Goal: Task Accomplishment & Management: Manage account settings

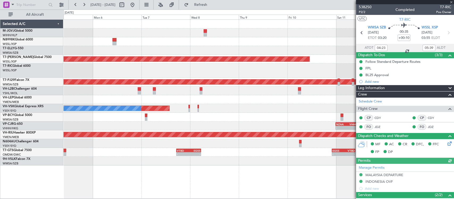
click at [137, 75] on div at bounding box center [259, 71] width 390 height 14
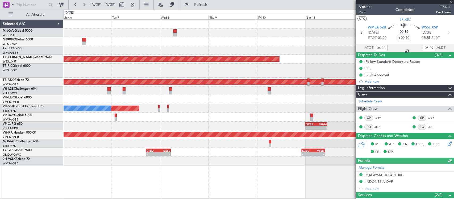
click at [70, 75] on div at bounding box center [259, 71] width 390 height 14
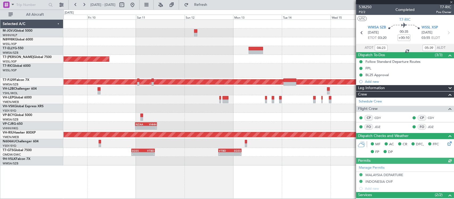
click at [241, 71] on div at bounding box center [259, 71] width 390 height 14
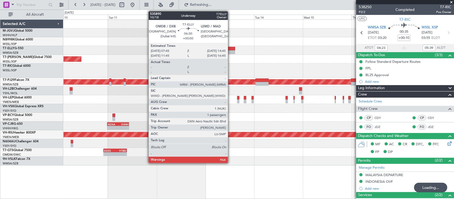
click at [231, 53] on div at bounding box center [228, 52] width 14 height 4
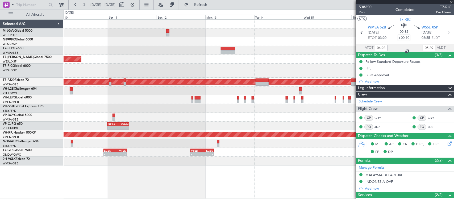
type input "1"
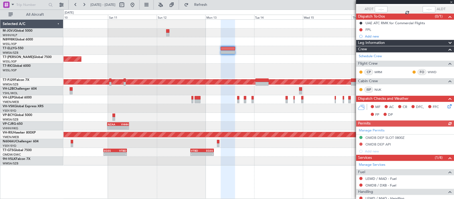
scroll to position [70, 0]
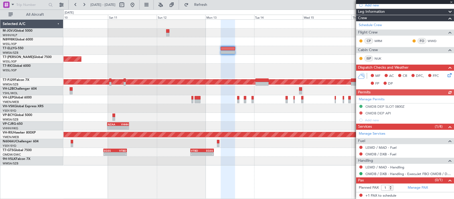
click at [374, 99] on div "Manage Permits OMDB DEP SLOT 0800Z OMDB DEP API Add new" at bounding box center [405, 110] width 98 height 28
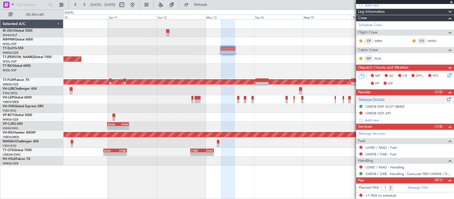
click at [371, 99] on link "Manage Permits" at bounding box center [372, 99] width 26 height 5
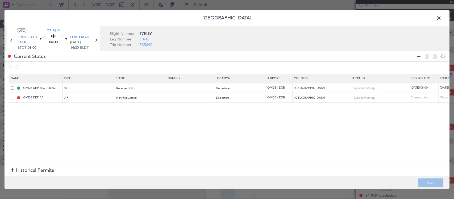
click at [419, 57] on icon at bounding box center [419, 56] width 6 height 6
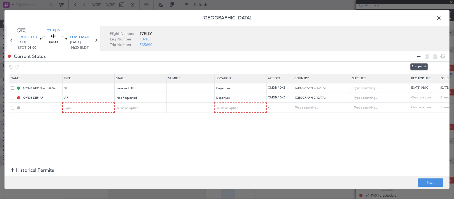
click at [419, 57] on icon at bounding box center [419, 56] width 6 height 6
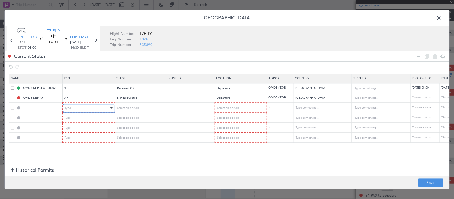
click at [101, 108] on div "Type" at bounding box center [87, 108] width 44 height 8
click at [85, 121] on div "Type" at bounding box center [87, 118] width 44 height 8
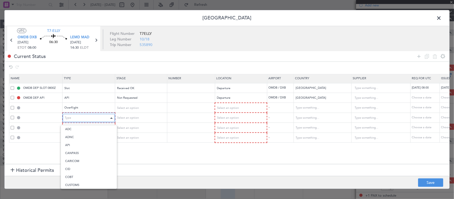
scroll to position [99, 0]
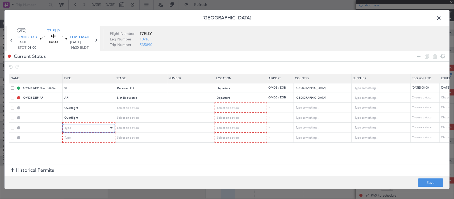
click at [99, 129] on div "Type" at bounding box center [87, 128] width 44 height 8
click at [96, 137] on div "Type" at bounding box center [87, 138] width 44 height 8
click at [419, 59] on icon at bounding box center [419, 56] width 6 height 6
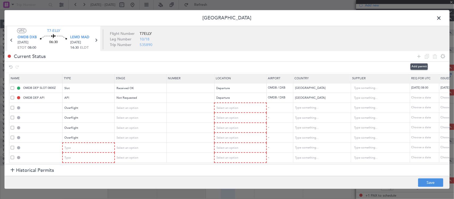
scroll to position [3, 0]
click at [86, 144] on div "Type" at bounding box center [87, 148] width 44 height 8
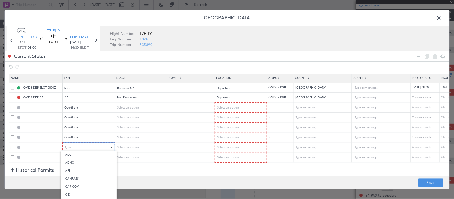
scroll to position [107, 0]
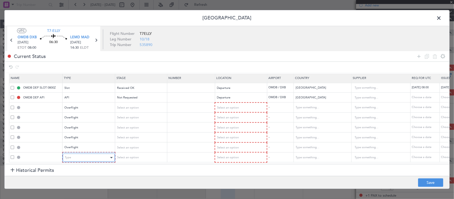
click at [85, 156] on div "Type" at bounding box center [87, 158] width 44 height 8
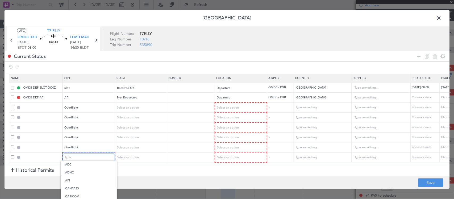
scroll to position [99, 0]
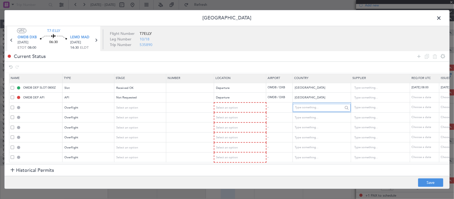
click at [302, 104] on input "text" at bounding box center [319, 108] width 48 height 8
click at [315, 110] on span "[GEOGRAPHIC_DATA]" at bounding box center [322, 113] width 50 height 8
type input "[GEOGRAPHIC_DATA]"
click at [314, 115] on input "text" at bounding box center [319, 118] width 48 height 8
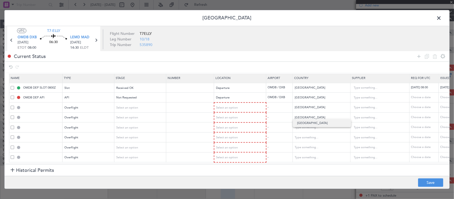
click at [314, 120] on span "[GEOGRAPHIC_DATA]" at bounding box center [322, 123] width 50 height 8
type input "[GEOGRAPHIC_DATA]"
click at [314, 124] on input "text" at bounding box center [319, 128] width 48 height 8
click at [317, 131] on span "[GEOGRAPHIC_DATA]" at bounding box center [322, 133] width 50 height 8
type input "[GEOGRAPHIC_DATA]"
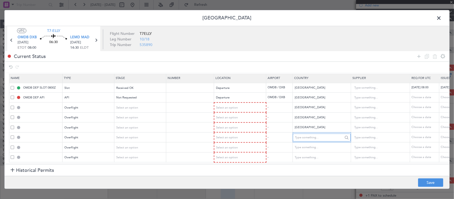
click at [313, 135] on input "text" at bounding box center [319, 138] width 48 height 8
click at [308, 141] on span "[GEOGRAPHIC_DATA]" at bounding box center [322, 143] width 50 height 8
type input "[GEOGRAPHIC_DATA]"
click at [308, 144] on input "text" at bounding box center [319, 148] width 48 height 8
type input "i"
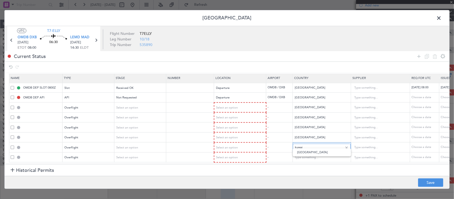
type input "[GEOGRAPHIC_DATA]"
click at [321, 154] on input "text" at bounding box center [319, 158] width 48 height 8
click at [323, 161] on span "[GEOGRAPHIC_DATA]" at bounding box center [322, 162] width 50 height 8
type input "[GEOGRAPHIC_DATA]"
click at [247, 104] on div "Select an option" at bounding box center [239, 108] width 44 height 8
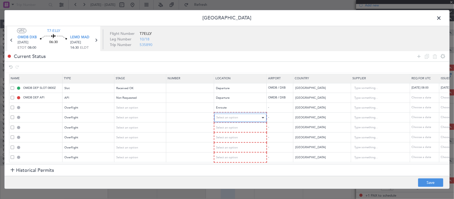
click at [246, 114] on div "Select an option" at bounding box center [239, 118] width 44 height 8
click at [246, 123] on div "Select an option" at bounding box center [239, 127] width 44 height 8
click at [248, 133] on div "Select an option" at bounding box center [239, 137] width 44 height 8
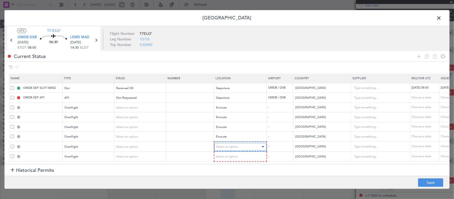
click at [237, 145] on span "Select an option" at bounding box center [228, 147] width 22 height 4
click at [240, 153] on div "Select an option" at bounding box center [239, 157] width 44 height 8
click at [419, 58] on icon at bounding box center [419, 56] width 6 height 6
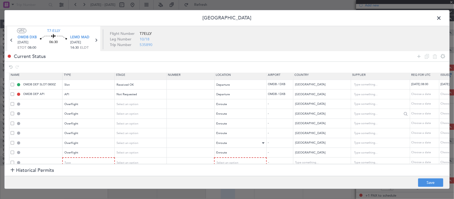
scroll to position [14, 0]
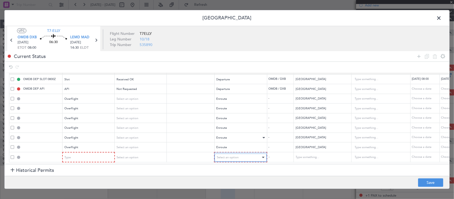
click at [255, 155] on div "Select an option" at bounding box center [239, 158] width 44 height 8
click at [244, 154] on div "Departure" at bounding box center [239, 158] width 44 height 8
click at [252, 154] on div "Departure" at bounding box center [239, 158] width 44 height 8
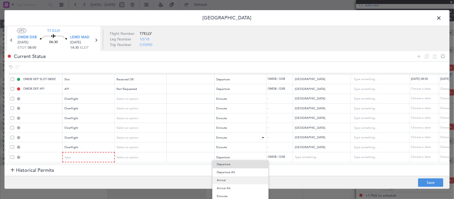
click at [232, 180] on span "Arrival" at bounding box center [240, 180] width 47 height 8
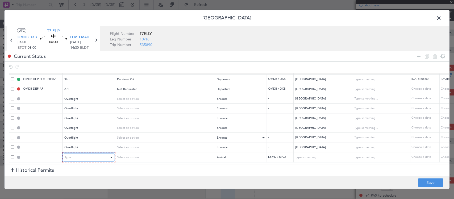
click at [94, 154] on div "Type" at bounding box center [87, 158] width 44 height 8
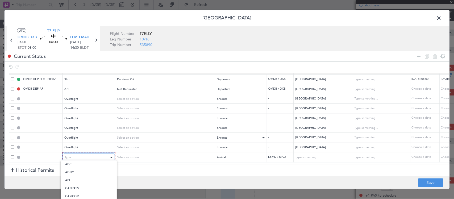
scroll to position [160, 0]
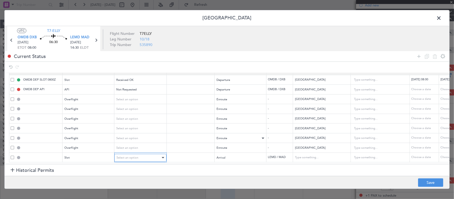
click at [138, 154] on div "Select an option" at bounding box center [139, 158] width 44 height 8
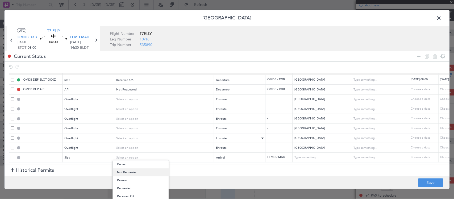
click at [139, 172] on span "Not Requested" at bounding box center [140, 172] width 47 height 8
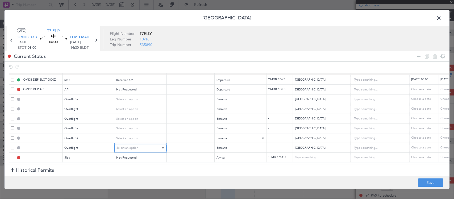
click at [137, 144] on div "Select an option" at bounding box center [139, 148] width 44 height 8
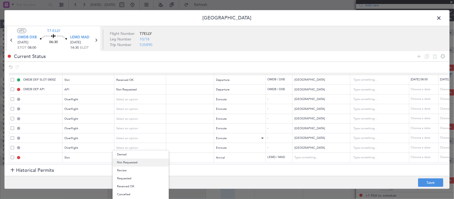
click at [139, 160] on span "Not Requested" at bounding box center [140, 163] width 47 height 8
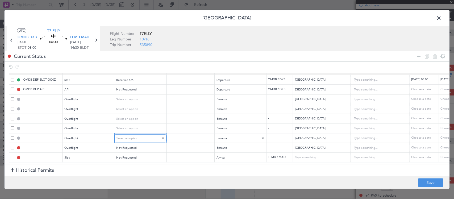
click at [140, 134] on div "Select an option" at bounding box center [139, 138] width 44 height 8
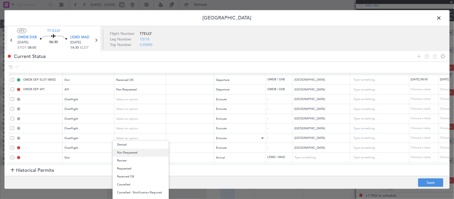
click at [142, 152] on span "Not Requested" at bounding box center [140, 153] width 47 height 8
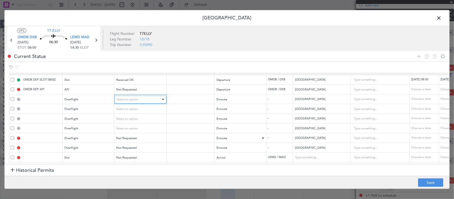
click at [141, 96] on div "Select an option" at bounding box center [139, 100] width 44 height 8
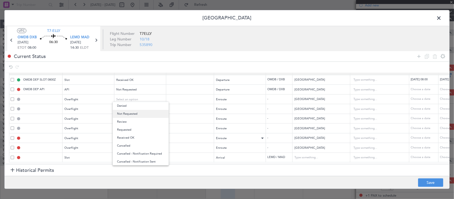
click at [141, 114] on span "Not Requested" at bounding box center [140, 114] width 47 height 8
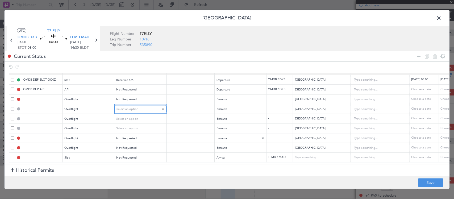
click at [141, 107] on div "Select an option" at bounding box center [139, 109] width 44 height 8
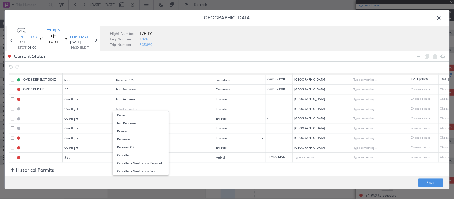
drag, startPoint x: 141, startPoint y: 125, endPoint x: 141, endPoint y: 116, distance: 9.3
click at [141, 125] on span "Not Requested" at bounding box center [140, 123] width 47 height 8
click at [141, 115] on div "Select an option" at bounding box center [139, 119] width 44 height 8
click at [145, 136] on span "Not Requested" at bounding box center [140, 133] width 47 height 8
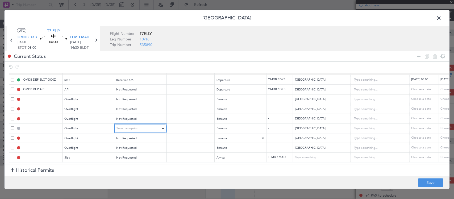
click at [145, 125] on div "Select an option" at bounding box center [139, 129] width 44 height 8
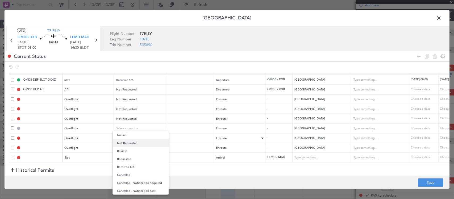
click at [147, 142] on span "Not Requested" at bounding box center [140, 143] width 47 height 8
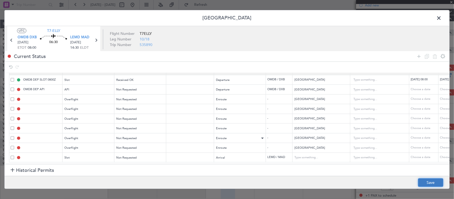
click at [431, 180] on button "Save" at bounding box center [430, 183] width 25 height 9
type input "QATAR OVF"
type input "NNN"
type input "2"
type input "BAHRAIN OVF"
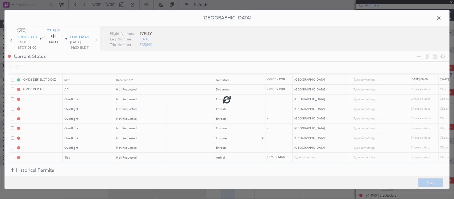
type input "NNN"
type input "SAUDI ARABIA OVF"
type input "NNN"
type input "EGYPT OVF"
type input "NNN"
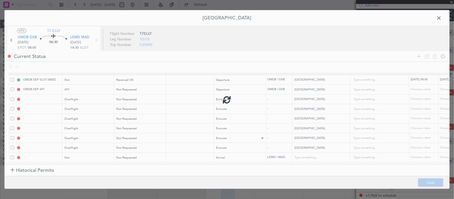
type input "KUWAIT OVF"
type input "NNN"
type input "IRAQ OVF"
type input "NNN"
type input "1"
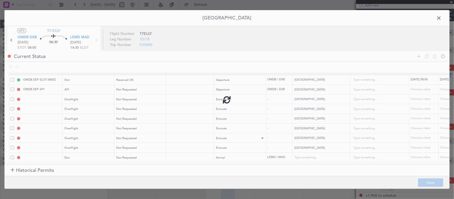
type input "LEMD ARR SLOT"
type input "[GEOGRAPHIC_DATA]"
type input "NNN"
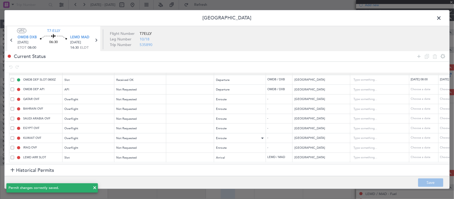
click at [442, 16] on span at bounding box center [442, 19] width 0 height 11
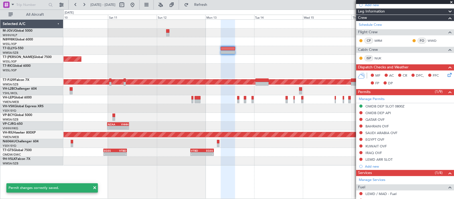
click at [153, 127] on div "Planned Maint [GEOGRAPHIC_DATA] (Seletar) Planned Maint [GEOGRAPHIC_DATA] (Sult…" at bounding box center [259, 93] width 390 height 146
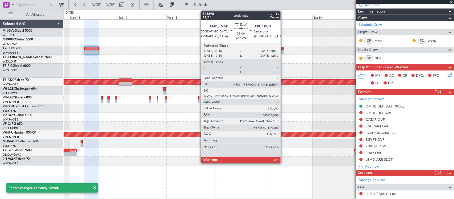
click at [283, 50] on div at bounding box center [282, 52] width 3 height 4
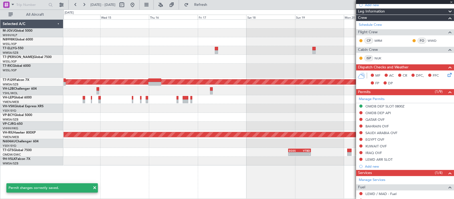
click at [227, 112] on div "Planned Maint [GEOGRAPHIC_DATA] (Sultan [PERSON_NAME] [PERSON_NAME] - Subang) P…" at bounding box center [259, 93] width 390 height 146
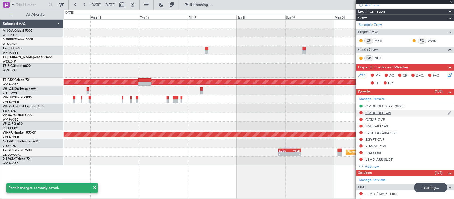
scroll to position [104, 0]
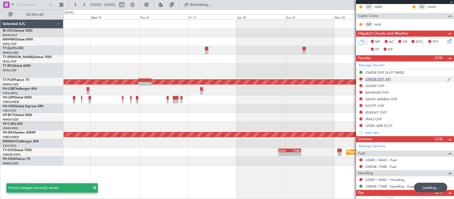
type input "+00:05"
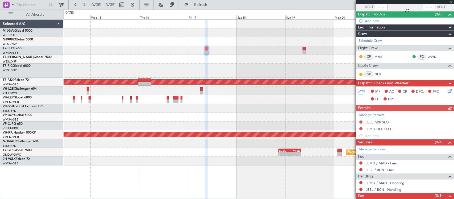
scroll to position [57, 0]
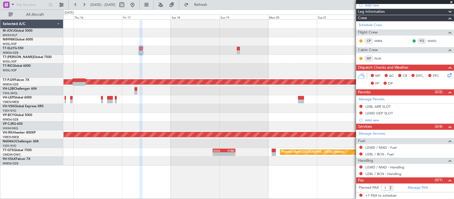
click at [232, 126] on div at bounding box center [259, 126] width 390 height 9
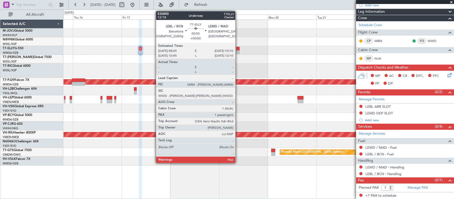
click at [238, 51] on div at bounding box center [238, 52] width 3 height 4
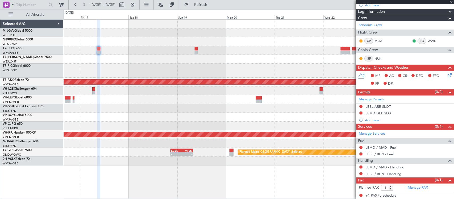
click at [209, 105] on div "Planned Maint [GEOGRAPHIC_DATA] (Sultan [PERSON_NAME] [PERSON_NAME] - Subang) P…" at bounding box center [259, 93] width 390 height 146
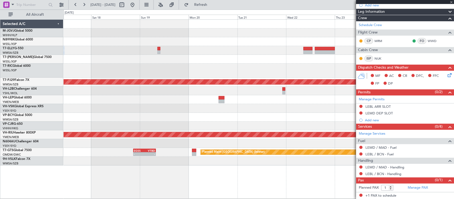
scroll to position [0, 0]
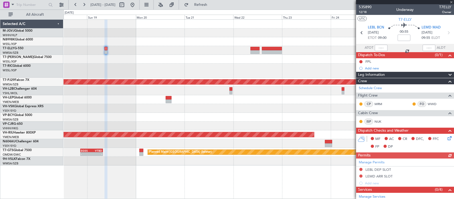
click at [236, 114] on div "Planned Maint [GEOGRAPHIC_DATA] (Sultan [PERSON_NAME] [PERSON_NAME] - Subang) P…" at bounding box center [259, 93] width 390 height 146
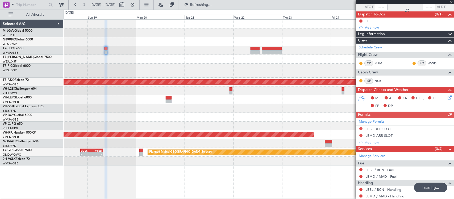
scroll to position [63, 0]
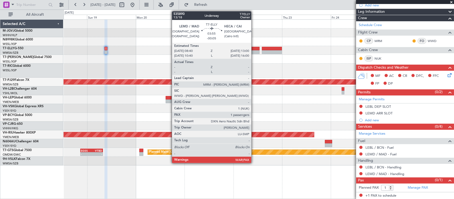
click at [254, 50] on div at bounding box center [255, 52] width 9 height 4
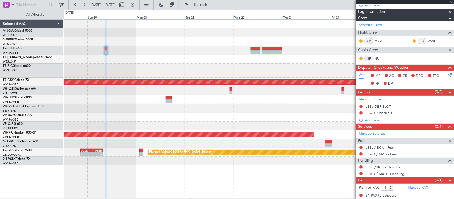
scroll to position [0, 0]
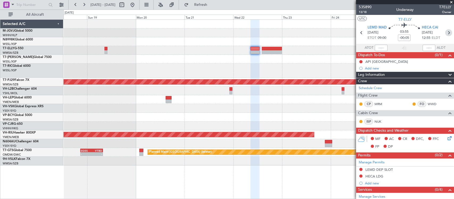
click at [446, 33] on icon at bounding box center [449, 32] width 7 height 7
type input "+00:25"
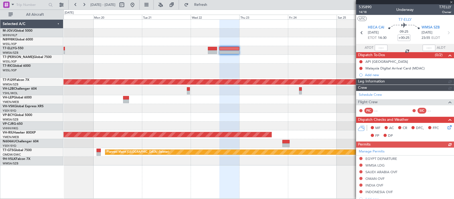
click at [266, 119] on div at bounding box center [259, 117] width 390 height 9
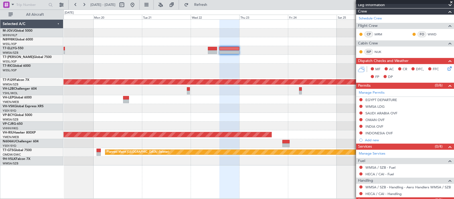
scroll to position [97, 0]
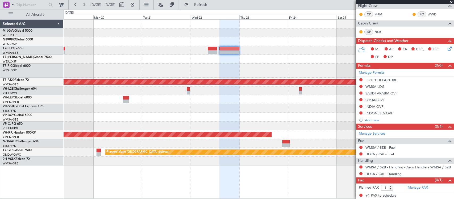
click at [341, 99] on div at bounding box center [259, 99] width 390 height 9
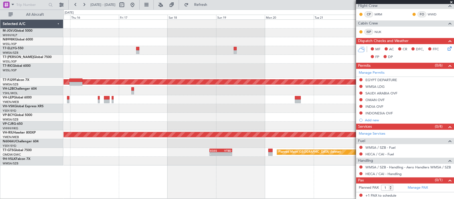
click at [270, 107] on div at bounding box center [259, 108] width 390 height 9
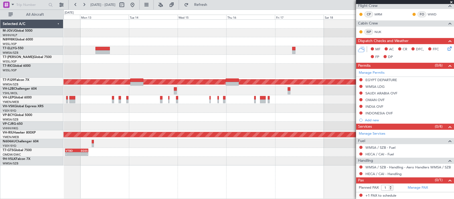
click at [128, 129] on div "Planned Maint [GEOGRAPHIC_DATA] (Sultan [PERSON_NAME] [PERSON_NAME] - Subang) -…" at bounding box center [259, 93] width 390 height 146
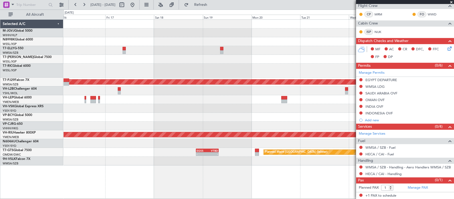
click at [180, 111] on div at bounding box center [259, 108] width 390 height 9
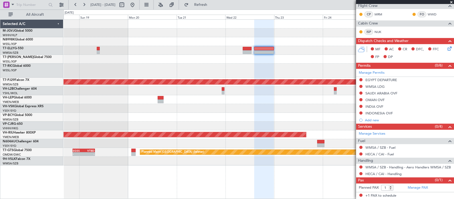
click at [121, 117] on div "Planned Maint [GEOGRAPHIC_DATA] (Sultan [PERSON_NAME] [PERSON_NAME] - Subang) P…" at bounding box center [259, 93] width 390 height 146
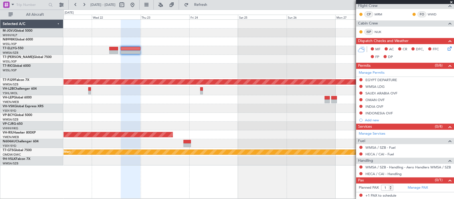
click at [185, 113] on div "Planned Maint [GEOGRAPHIC_DATA] (Sultan [PERSON_NAME] [PERSON_NAME] - Subang) P…" at bounding box center [259, 93] width 390 height 146
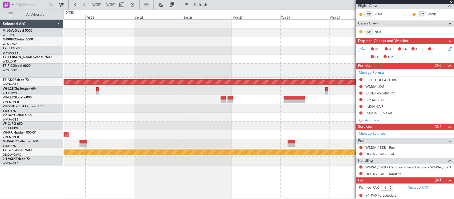
click at [197, 110] on div "Planned Maint [GEOGRAPHIC_DATA] (Sultan [PERSON_NAME] [PERSON_NAME] - Subang) P…" at bounding box center [259, 93] width 390 height 146
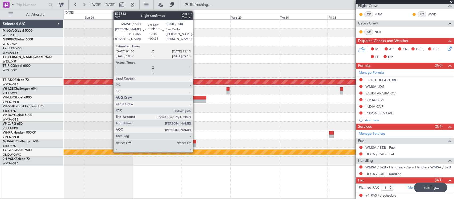
click at [196, 99] on div at bounding box center [195, 98] width 21 height 4
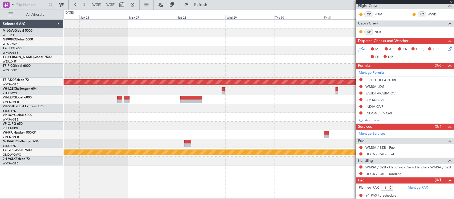
click at [259, 118] on div at bounding box center [259, 117] width 390 height 9
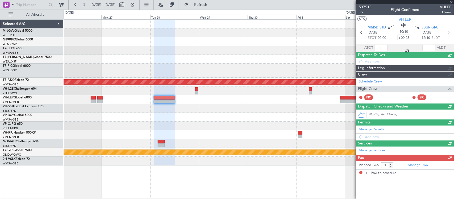
scroll to position [0, 0]
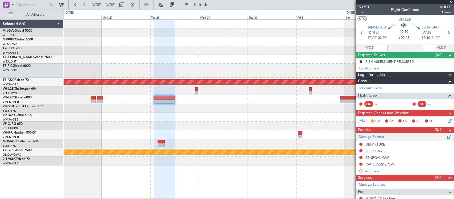
click at [372, 138] on link "Manage Permits" at bounding box center [372, 136] width 26 height 5
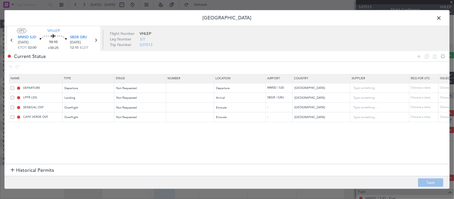
click at [12, 99] on span at bounding box center [12, 97] width 3 height 3
click at [14, 96] on input "checkbox" at bounding box center [14, 96] width 0 height 0
click at [11, 109] on span at bounding box center [12, 107] width 3 height 3
click at [14, 106] on input "checkbox" at bounding box center [14, 106] width 0 height 0
click at [11, 117] on span at bounding box center [12, 116] width 3 height 3
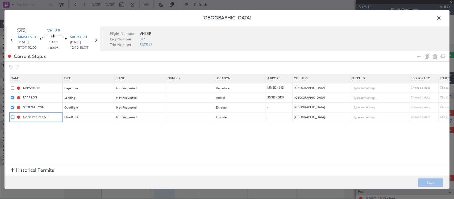
click at [14, 115] on input "checkbox" at bounding box center [14, 115] width 0 height 0
click at [435, 57] on icon at bounding box center [435, 56] width 6 height 6
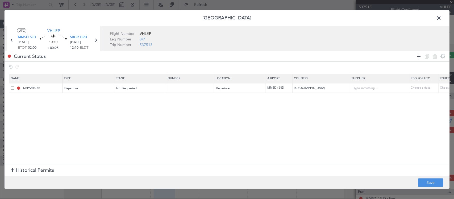
click at [419, 56] on icon at bounding box center [419, 56] width 6 height 6
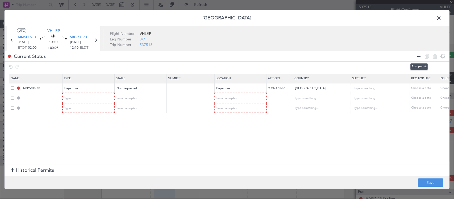
click at [419, 56] on icon at bounding box center [419, 56] width 6 height 6
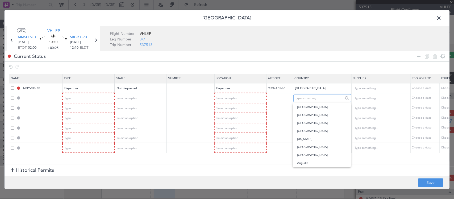
click at [307, 97] on input "text" at bounding box center [320, 98] width 48 height 8
type input "[GEOGRAPHIC_DATA]"
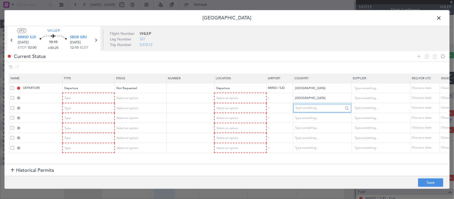
click at [332, 112] on input "text" at bounding box center [320, 108] width 48 height 8
type input "s"
type input "[GEOGRAPHIC_DATA]"
click at [329, 115] on input "text" at bounding box center [320, 118] width 48 height 8
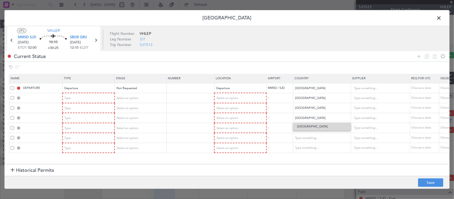
click at [331, 126] on span "[GEOGRAPHIC_DATA]" at bounding box center [322, 127] width 50 height 8
type input "[GEOGRAPHIC_DATA]"
click at [319, 127] on input "text" at bounding box center [320, 128] width 48 height 8
type input "[GEOGRAPHIC_DATA]"
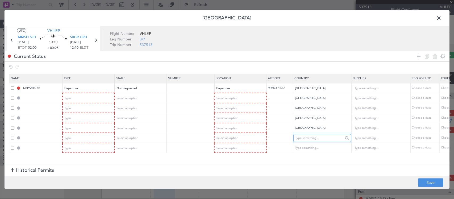
click at [322, 137] on input "text" at bounding box center [320, 138] width 48 height 8
type input "[GEOGRAPHIC_DATA]"
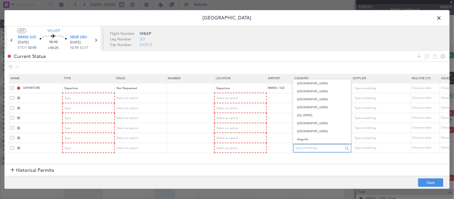
click at [315, 146] on input "text" at bounding box center [320, 148] width 48 height 8
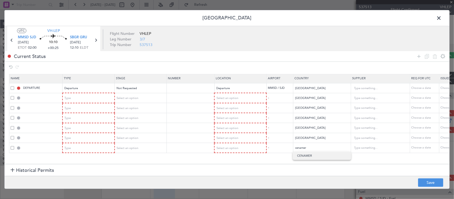
click at [315, 156] on span "CENAMER" at bounding box center [322, 156] width 50 height 8
type input "CENAMER"
click at [419, 56] on icon at bounding box center [419, 56] width 6 height 6
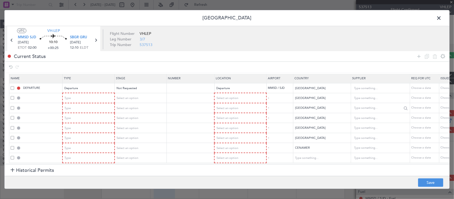
scroll to position [3, 0]
click at [329, 154] on input "text" at bounding box center [320, 158] width 48 height 8
click at [325, 160] on span "[GEOGRAPHIC_DATA]" at bounding box center [322, 162] width 50 height 8
type input "[GEOGRAPHIC_DATA]"
click at [418, 55] on icon at bounding box center [419, 56] width 6 height 6
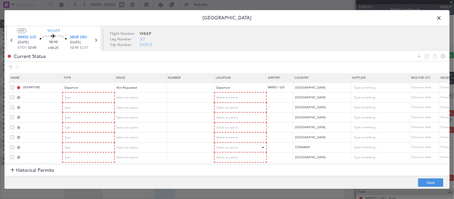
scroll to position [14, 0]
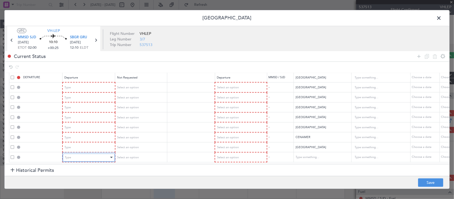
click at [96, 154] on div "Type" at bounding box center [87, 158] width 44 height 8
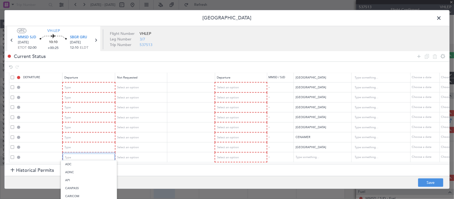
scroll to position [81, 0]
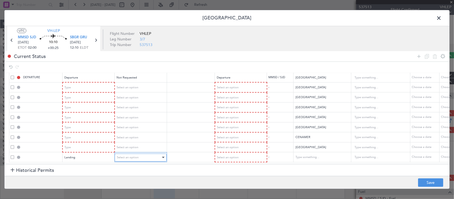
click at [126, 155] on span "Select an option" at bounding box center [128, 157] width 22 height 4
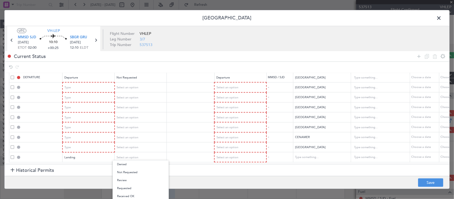
click at [134, 170] on span "Not Requested" at bounding box center [140, 172] width 47 height 8
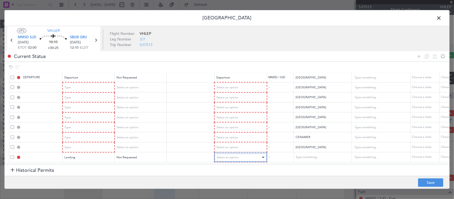
click at [242, 154] on div "Select an option" at bounding box center [239, 158] width 44 height 8
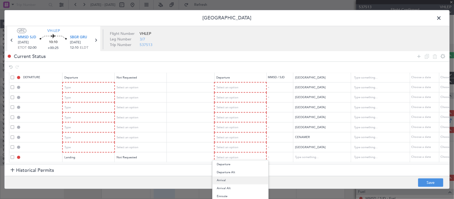
click at [245, 180] on span "Arrival" at bounding box center [240, 180] width 47 height 8
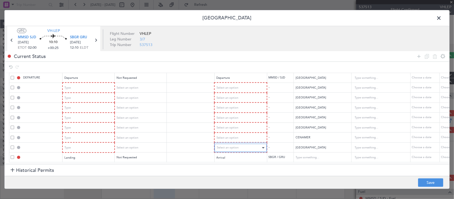
click at [251, 145] on div "Select an option" at bounding box center [239, 148] width 44 height 8
click at [244, 185] on span "Enroute" at bounding box center [240, 187] width 47 height 8
click at [244, 134] on div "Select an option" at bounding box center [239, 138] width 44 height 8
click at [243, 179] on span "Enroute" at bounding box center [240, 177] width 47 height 8
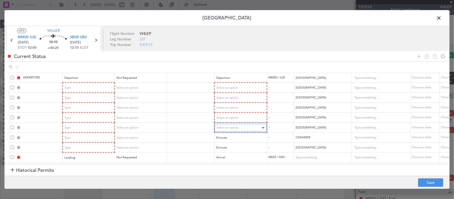
click at [248, 124] on div "Select an option" at bounding box center [239, 128] width 44 height 8
drag, startPoint x: 247, startPoint y: 168, endPoint x: 247, endPoint y: 164, distance: 3.2
click at [247, 167] on span "Enroute" at bounding box center [240, 167] width 47 height 8
click at [247, 114] on div "Select an option" at bounding box center [239, 118] width 44 height 8
click at [241, 156] on span "Enroute" at bounding box center [240, 157] width 47 height 8
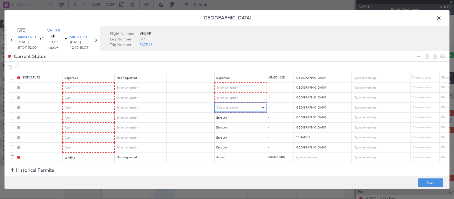
click at [242, 105] on div "Select an option" at bounding box center [239, 108] width 44 height 8
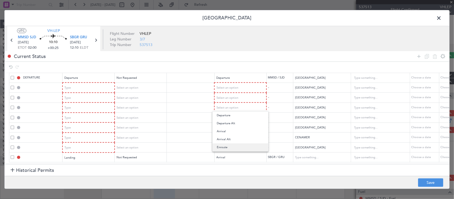
click at [238, 149] on span "Enroute" at bounding box center [240, 147] width 47 height 8
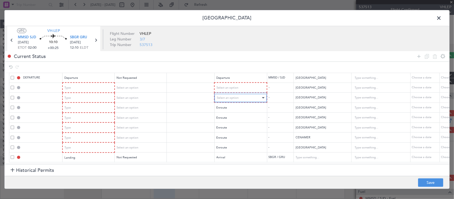
click at [240, 95] on div "Select an option" at bounding box center [239, 98] width 44 height 8
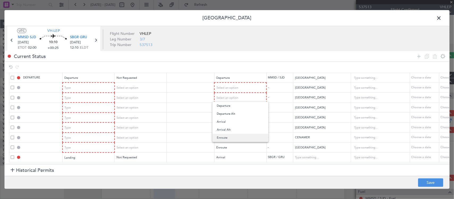
click at [244, 136] on span "Enroute" at bounding box center [240, 138] width 47 height 8
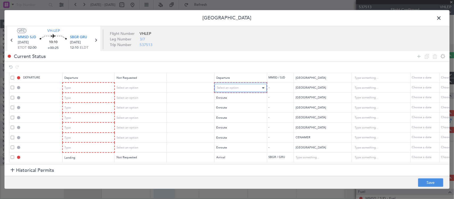
click at [246, 85] on div "Select an option" at bounding box center [239, 88] width 44 height 8
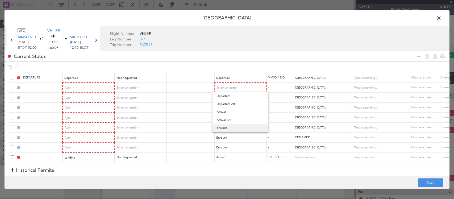
click at [240, 127] on span "Enroute" at bounding box center [240, 128] width 47 height 8
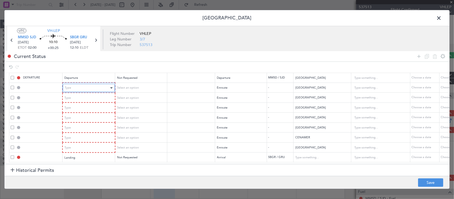
click at [82, 84] on div "Type" at bounding box center [87, 88] width 44 height 8
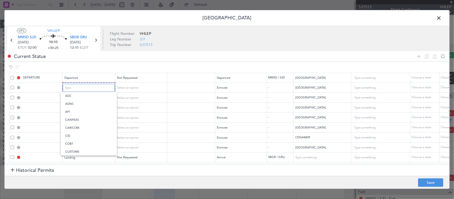
scroll to position [99, 0]
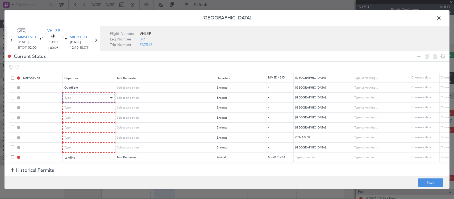
click at [92, 96] on div "Type" at bounding box center [87, 98] width 44 height 8
click at [92, 104] on div "Type" at bounding box center [87, 108] width 44 height 8
click at [98, 114] on div "Type" at bounding box center [87, 118] width 44 height 8
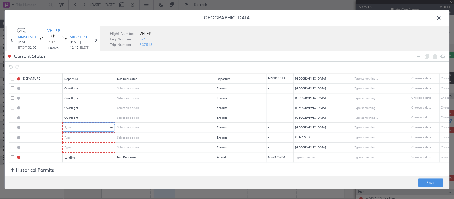
click at [99, 124] on div "Type" at bounding box center [87, 128] width 44 height 8
click at [103, 136] on div "Type" at bounding box center [87, 138] width 44 height 8
click at [103, 153] on mat-form-field "Landing" at bounding box center [89, 158] width 52 height 10
click at [106, 145] on div "Type" at bounding box center [87, 148] width 44 height 8
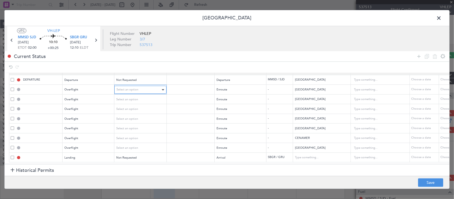
click at [131, 88] on span "Select an option" at bounding box center [128, 90] width 22 height 4
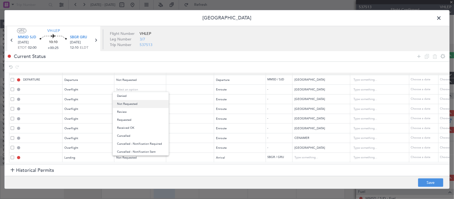
click at [136, 103] on span "Not Requested" at bounding box center [140, 104] width 47 height 8
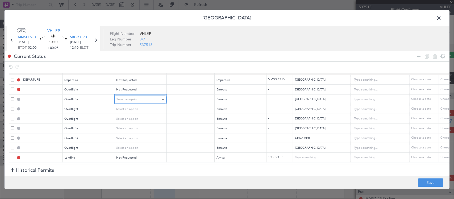
click at [138, 96] on div "Select an option" at bounding box center [139, 100] width 44 height 8
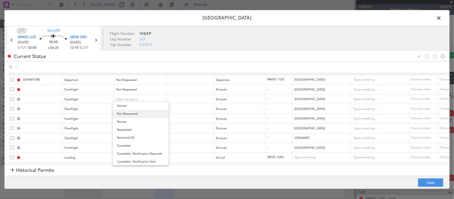
click at [139, 115] on span "Not Requested" at bounding box center [140, 114] width 47 height 8
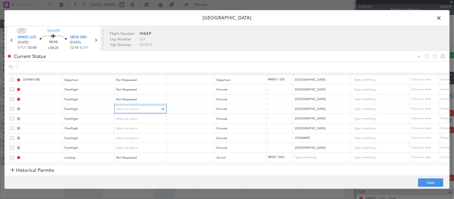
click at [139, 105] on div "Select an option" at bounding box center [139, 109] width 44 height 8
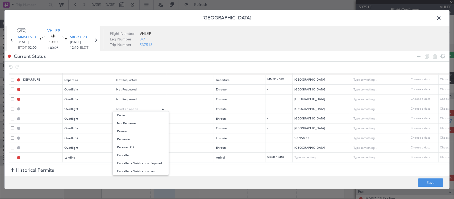
click at [140, 124] on span "Not Requested" at bounding box center [140, 123] width 47 height 8
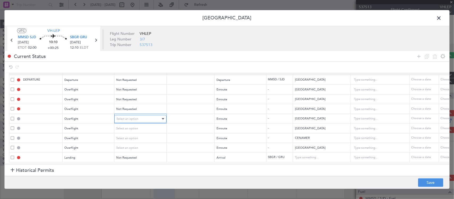
click at [140, 117] on div "Select an option" at bounding box center [139, 119] width 44 height 8
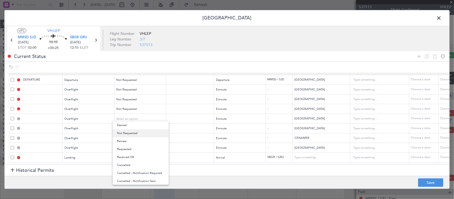
click at [141, 131] on span "Not Requested" at bounding box center [140, 133] width 47 height 8
click at [141, 125] on div "Select an option" at bounding box center [139, 129] width 44 height 8
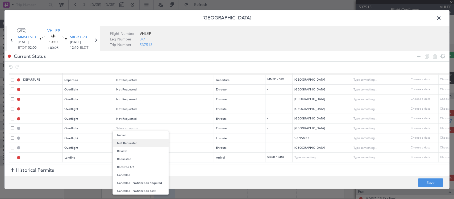
click at [141, 142] on span "Not Requested" at bounding box center [140, 143] width 47 height 8
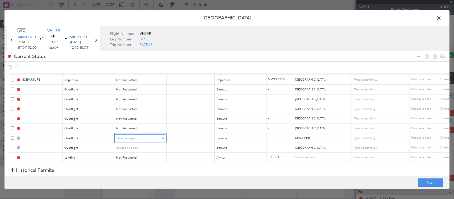
click at [141, 135] on div "Select an option" at bounding box center [139, 138] width 44 height 8
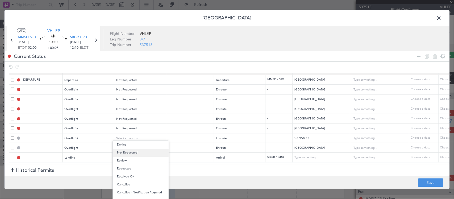
click at [143, 151] on span "Not Requested" at bounding box center [140, 153] width 47 height 8
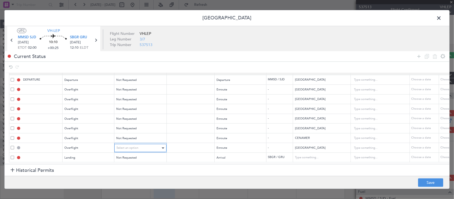
click at [143, 144] on div "Select an option" at bounding box center [139, 148] width 44 height 8
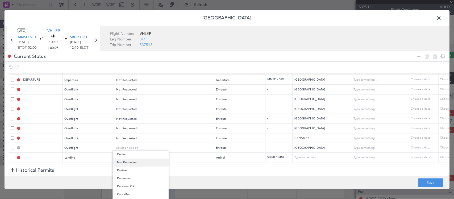
click at [148, 160] on span "Not Requested" at bounding box center [140, 163] width 47 height 8
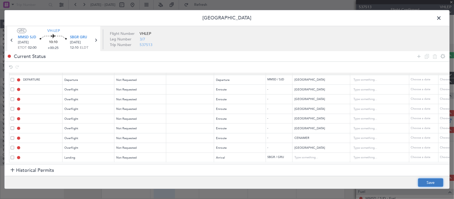
click at [437, 185] on button "Save" at bounding box center [430, 183] width 25 height 9
type input "GUATEMALA OVF"
type input "NNN"
type input "EL SALVADOR OVF"
type input "NNN"
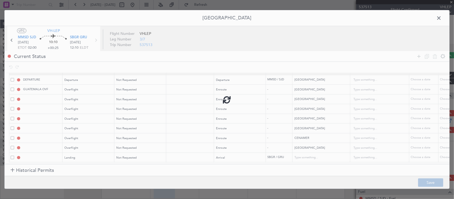
type input "NICARAGUA OVF"
type input "NNN"
type input "COSTA RICA OVF"
type input "NNN"
type input "PANAMA OVF"
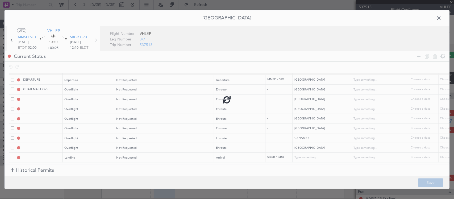
type input "NNN"
type input "CENAMER OVF"
type input "NNN"
type input "COLOMBIA OVF"
type input "NNN"
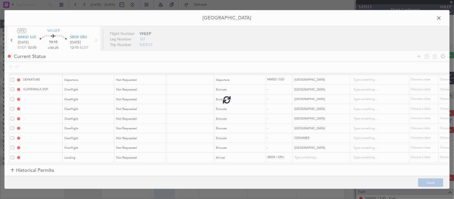
type input "SBGR LDG"
type input "[GEOGRAPHIC_DATA]"
type input "NNN"
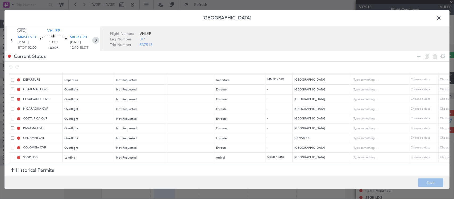
click at [96, 39] on icon at bounding box center [95, 40] width 7 height 7
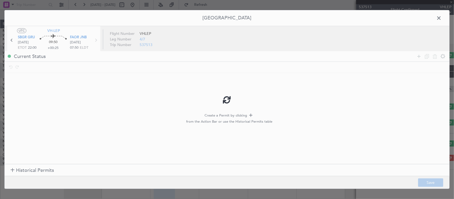
type input "+01:20"
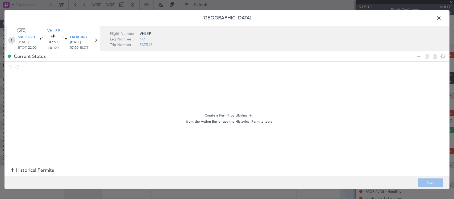
click at [14, 40] on icon at bounding box center [11, 40] width 7 height 7
type input "+00:25"
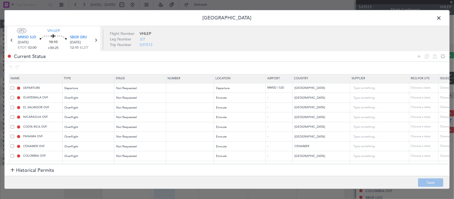
click at [11, 98] on span at bounding box center [12, 97] width 3 height 3
click at [14, 96] on input "checkbox" at bounding box center [14, 96] width 0 height 0
click at [12, 107] on span at bounding box center [12, 107] width 3 height 3
click at [14, 106] on input "checkbox" at bounding box center [14, 106] width 0 height 0
click at [12, 116] on span at bounding box center [12, 116] width 3 height 3
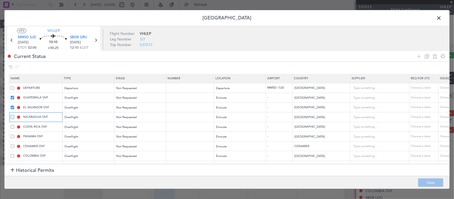
click at [14, 115] on input "checkbox" at bounding box center [14, 115] width 0 height 0
click at [435, 57] on icon at bounding box center [435, 56] width 6 height 6
type input "COSTA RICA OVF"
type input "[GEOGRAPHIC_DATA]"
type input "PANAMA OVF"
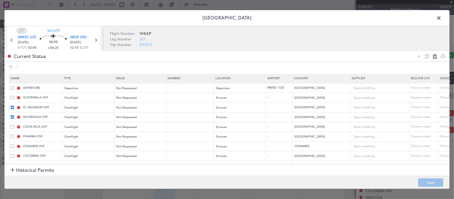
type input "[GEOGRAPHIC_DATA]"
type input "CENAMER OVF"
type input "CENAMER"
type input "COLOMBIA OVF"
type input "[GEOGRAPHIC_DATA]"
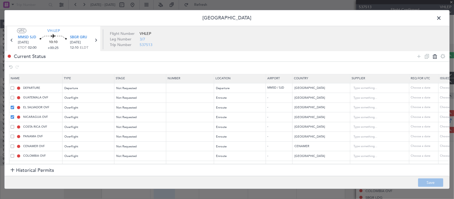
type input "SBGR LDG"
type input "[GEOGRAPHIC_DATA]"
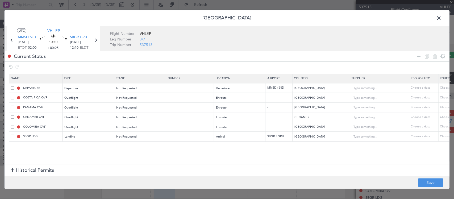
drag, startPoint x: 11, startPoint y: 118, endPoint x: 11, endPoint y: 100, distance: 17.6
click at [11, 100] on table "Name Type Stage Number Location Airport Country Supplier Req For Utc Issued For…" at bounding box center [348, 108] width 679 height 68
click at [425, 179] on button "Save" at bounding box center [430, 183] width 25 height 9
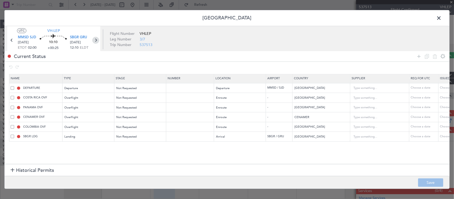
click at [94, 41] on icon at bounding box center [95, 40] width 7 height 7
type input "+01:20"
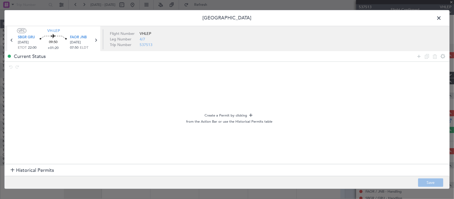
click at [26, 168] on span "Historical Permits" at bounding box center [35, 170] width 38 height 7
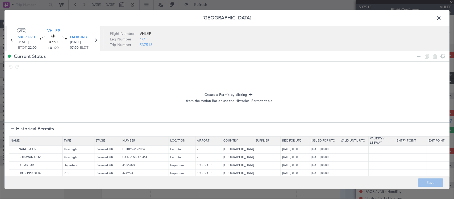
click at [27, 130] on span "Historical Permits" at bounding box center [35, 128] width 38 height 7
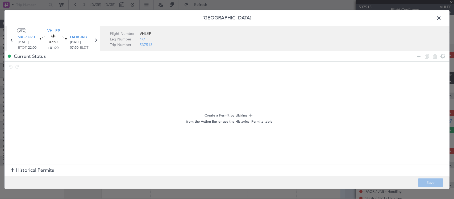
click at [39, 167] on section "Historical Permits" at bounding box center [227, 170] width 445 height 13
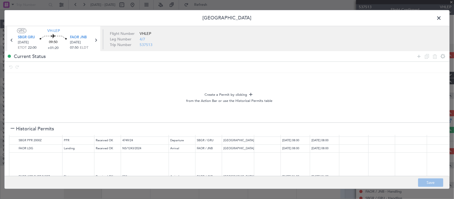
scroll to position [19, 0]
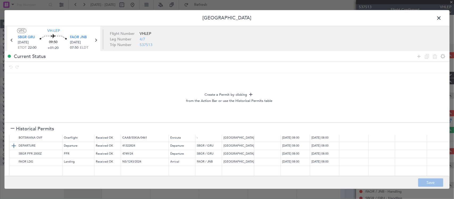
click at [13, 145] on img at bounding box center [14, 146] width 6 height 6
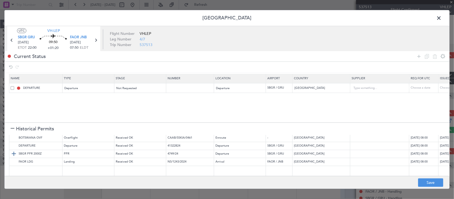
scroll to position [0, 0]
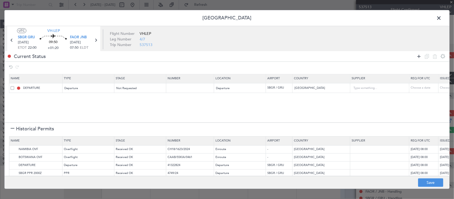
click at [419, 59] on icon at bounding box center [419, 56] width 6 height 6
click at [12, 150] on img at bounding box center [14, 149] width 6 height 6
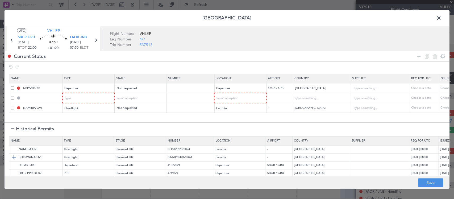
click at [12, 158] on img at bounding box center [14, 157] width 6 height 6
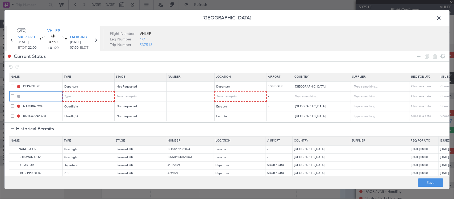
click at [51, 94] on input "text" at bounding box center [42, 96] width 40 height 5
click at [101, 93] on div "Type" at bounding box center [87, 97] width 44 height 8
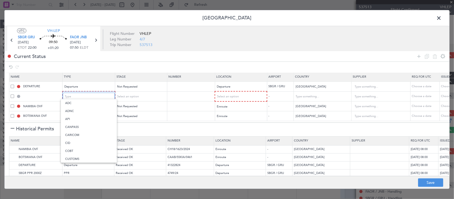
scroll to position [99, 0]
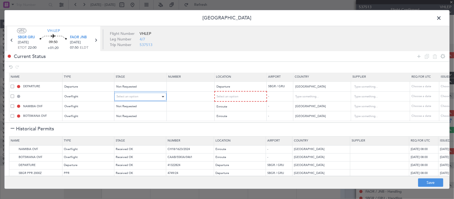
click at [132, 95] on span "Select an option" at bounding box center [128, 97] width 22 height 4
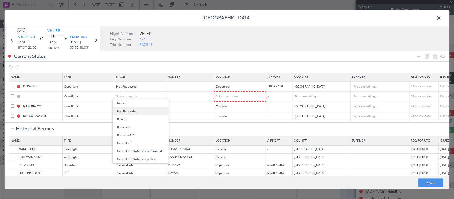
click at [136, 108] on span "Not Requested" at bounding box center [140, 111] width 47 height 8
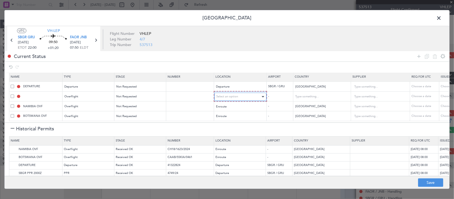
click at [226, 95] on span "Select an option" at bounding box center [228, 97] width 22 height 4
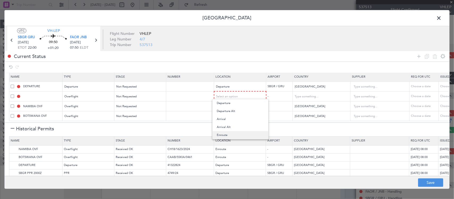
click at [234, 133] on span "Enroute" at bounding box center [240, 135] width 47 height 8
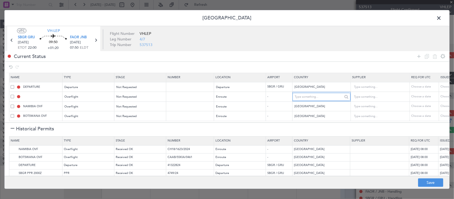
click at [313, 93] on input "text" at bounding box center [319, 97] width 48 height 8
click at [314, 100] on span "[GEOGRAPHIC_DATA]" at bounding box center [322, 101] width 50 height 8
type input "[GEOGRAPHIC_DATA]"
click at [418, 55] on icon at bounding box center [419, 56] width 6 height 6
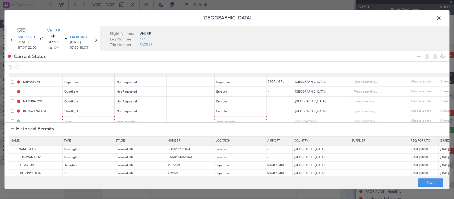
scroll to position [16, 0]
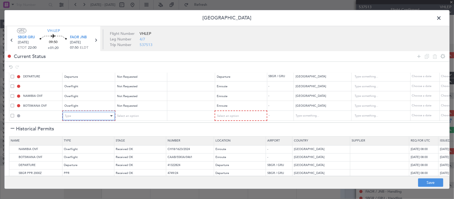
click at [103, 112] on div "Type" at bounding box center [87, 116] width 44 height 8
click at [125, 114] on span "Select an option" at bounding box center [128, 116] width 22 height 4
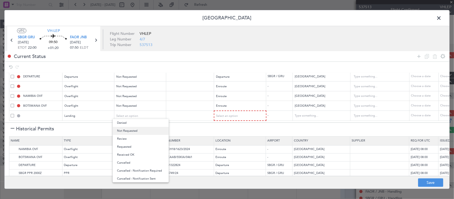
click at [147, 133] on span "Not Requested" at bounding box center [140, 131] width 47 height 8
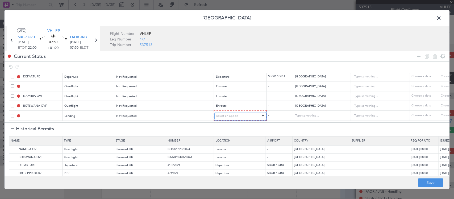
click at [227, 114] on span "Select an option" at bounding box center [228, 116] width 22 height 4
click at [235, 138] on span "Arrival" at bounding box center [240, 139] width 47 height 8
click at [432, 184] on button "Save" at bounding box center [430, 183] width 25 height 9
type input "BRAZIL DEPARTURE"
type input "NNN"
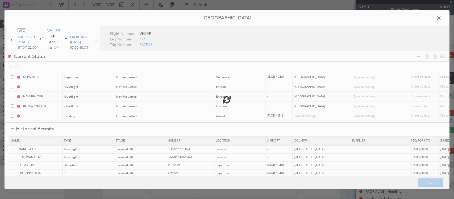
type input "ANGOLA OVF"
type input "NNN"
type input "FAOR LDG"
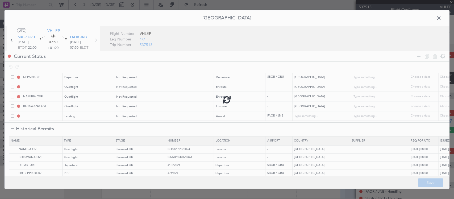
type input "[GEOGRAPHIC_DATA]"
type input "NNN"
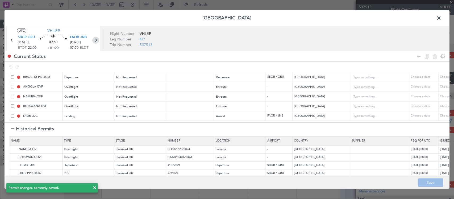
click at [98, 39] on icon at bounding box center [95, 40] width 7 height 7
type input "-00:15"
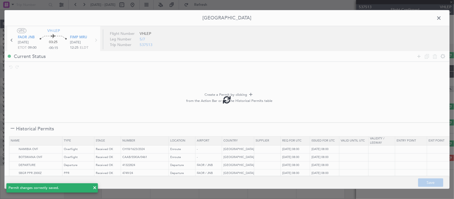
scroll to position [0, 0]
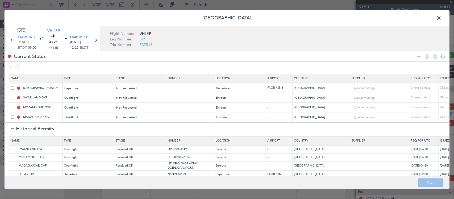
drag, startPoint x: 436, startPoint y: 17, endPoint x: 435, endPoint y: 19, distance: 3.0
click at [442, 17] on span at bounding box center [442, 19] width 0 height 11
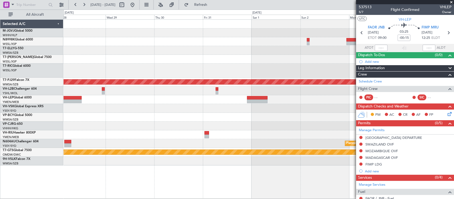
click at [132, 110] on div at bounding box center [259, 108] width 390 height 9
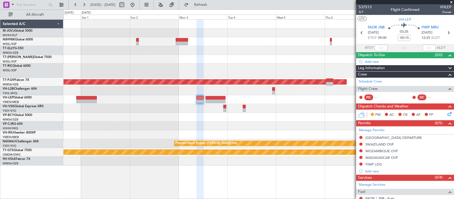
click at [111, 110] on div at bounding box center [259, 108] width 390 height 9
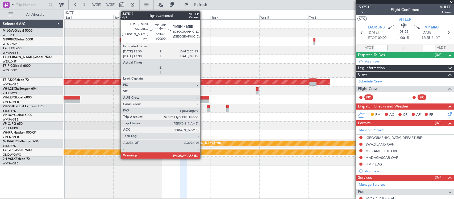
click at [203, 101] on div at bounding box center [199, 102] width 20 height 4
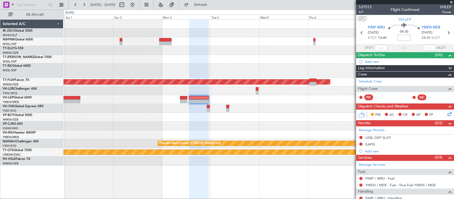
click at [404, 37] on input at bounding box center [404, 38] width 13 height 6
type input "+00:20"
click at [378, 130] on link "Manage Permits" at bounding box center [372, 130] width 26 height 5
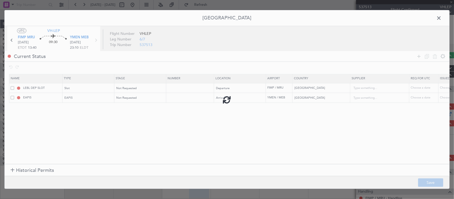
type input "+00:20"
click at [12, 88] on span at bounding box center [12, 87] width 3 height 3
click at [14, 86] on input "checkbox" at bounding box center [14, 86] width 0 height 0
click at [11, 98] on span at bounding box center [12, 97] width 3 height 3
click at [14, 96] on input "checkbox" at bounding box center [14, 96] width 0 height 0
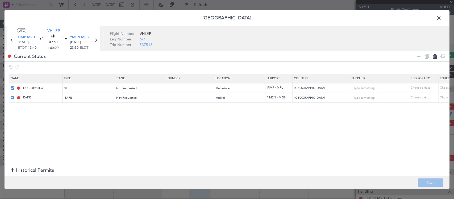
click at [435, 56] on icon at bounding box center [435, 56] width 6 height 6
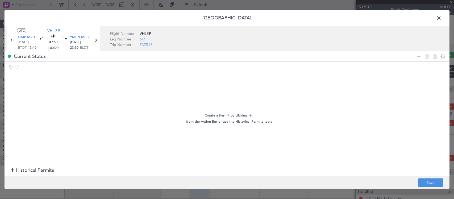
click at [22, 167] on section "Historical Permits" at bounding box center [227, 170] width 445 height 13
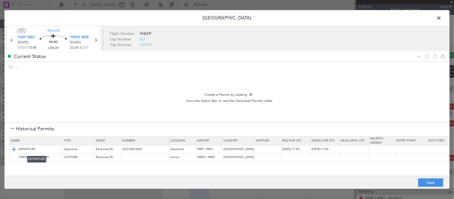
click at [15, 150] on img at bounding box center [14, 149] width 6 height 6
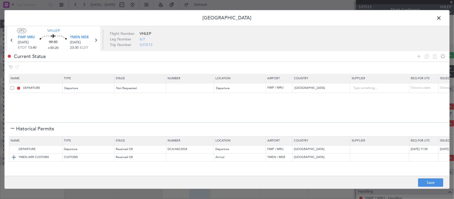
click at [11, 158] on img at bounding box center [14, 157] width 6 height 6
click at [436, 185] on button "Save" at bounding box center [430, 183] width 25 height 9
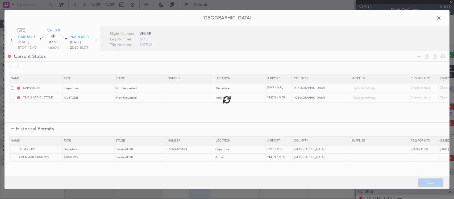
type input "MAURITIUS DEPARTURE"
type input "NNN"
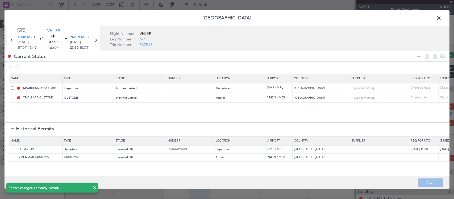
click at [442, 18] on span at bounding box center [442, 19] width 0 height 11
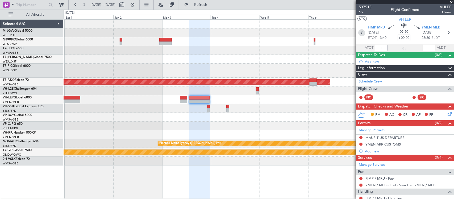
click at [360, 32] on icon at bounding box center [361, 32] width 7 height 7
type input "-00:15"
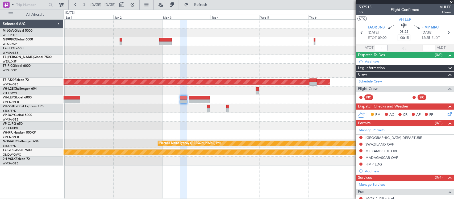
click at [451, 0] on span at bounding box center [451, 2] width 5 height 5
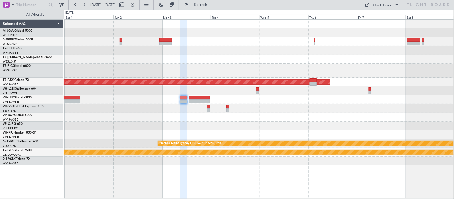
type input "0"
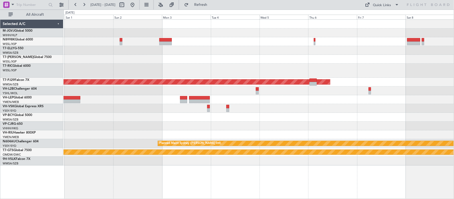
click at [137, 6] on button at bounding box center [132, 5] width 9 height 9
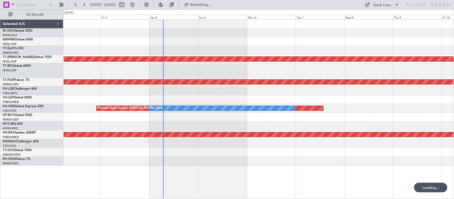
click at [185, 113] on div "Planned Maint [GEOGRAPHIC_DATA] (Seletar) Planned Maint [GEOGRAPHIC_DATA] (Sult…" at bounding box center [259, 93] width 390 height 146
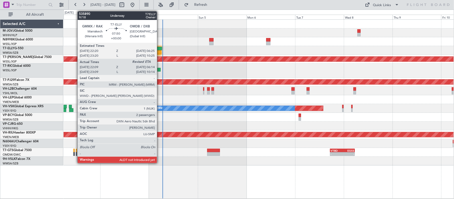
click at [160, 49] on div at bounding box center [154, 49] width 17 height 4
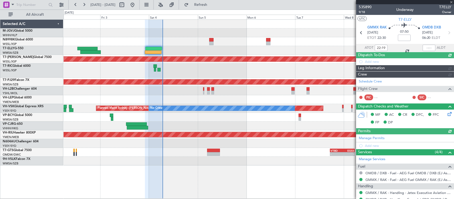
type input "[PERSON_NAME] (KYA)"
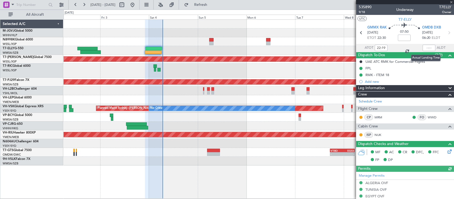
click at [425, 49] on div at bounding box center [429, 48] width 13 height 6
click at [427, 48] on div at bounding box center [429, 48] width 13 height 6
click at [429, 47] on div at bounding box center [429, 48] width 13 height 6
click at [428, 47] on input "text" at bounding box center [429, 48] width 13 height 6
type input "06:32"
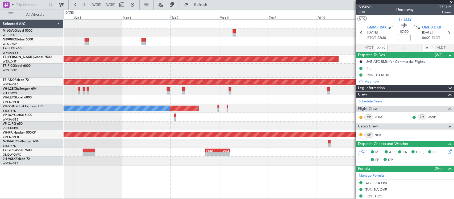
click at [175, 116] on div "Planned Maint [GEOGRAPHIC_DATA] (Seletar) Planned Maint [GEOGRAPHIC_DATA] (Sult…" at bounding box center [259, 93] width 390 height 146
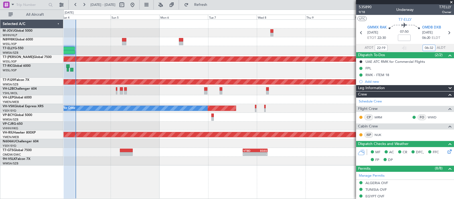
click at [287, 101] on div at bounding box center [259, 99] width 390 height 9
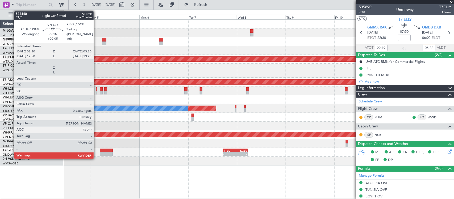
click at [96, 91] on div at bounding box center [96, 93] width 1 height 4
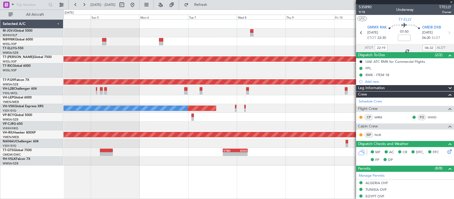
type input "+00:05"
type input "0"
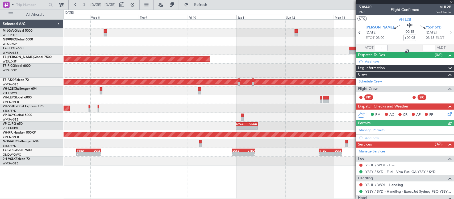
click at [160, 114] on div "Planned Maint [GEOGRAPHIC_DATA] (Seletar) Planned Maint [GEOGRAPHIC_DATA] (Sult…" at bounding box center [259, 93] width 390 height 146
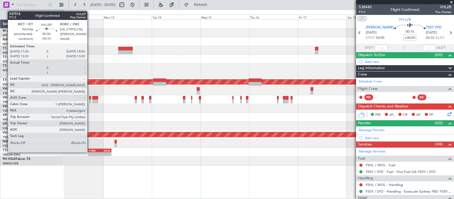
click at [90, 101] on div at bounding box center [90, 102] width 2 height 4
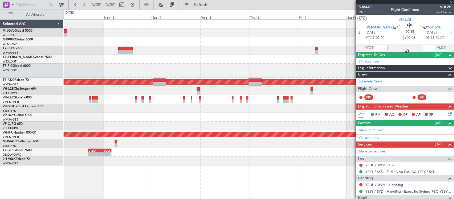
type input "-00:10"
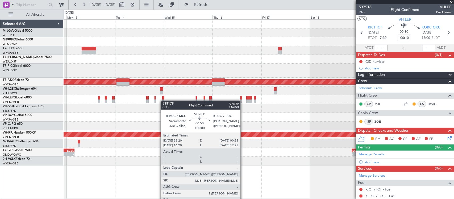
click at [164, 101] on div at bounding box center [163, 102] width 2 height 4
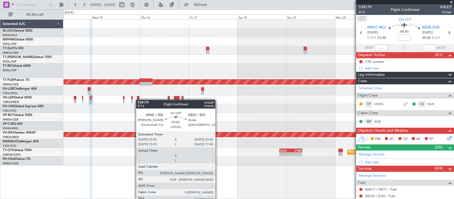
click at [138, 100] on div at bounding box center [138, 102] width 2 height 4
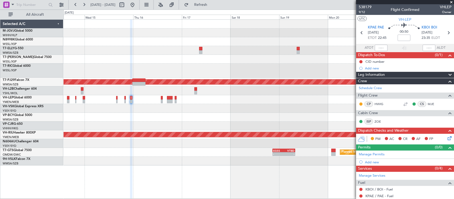
click at [244, 100] on div at bounding box center [259, 99] width 390 height 9
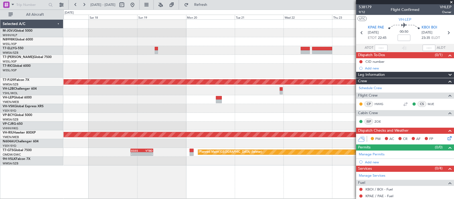
click at [157, 107] on div at bounding box center [259, 108] width 390 height 9
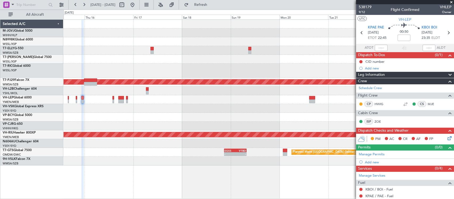
click at [296, 117] on div at bounding box center [259, 117] width 390 height 9
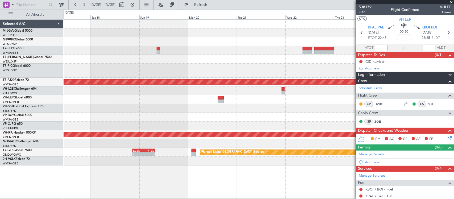
click at [165, 118] on div at bounding box center [259, 117] width 390 height 9
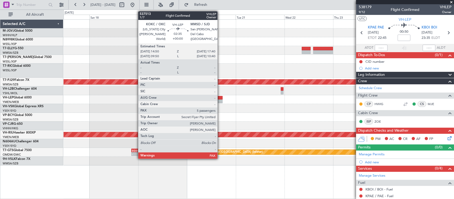
click at [220, 100] on div at bounding box center [220, 102] width 6 height 4
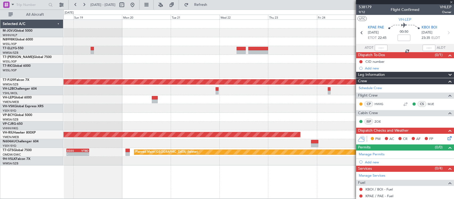
click at [192, 124] on div "Planned Maint [GEOGRAPHIC_DATA] (Sultan [PERSON_NAME] [PERSON_NAME] - Subang) P…" at bounding box center [259, 93] width 390 height 146
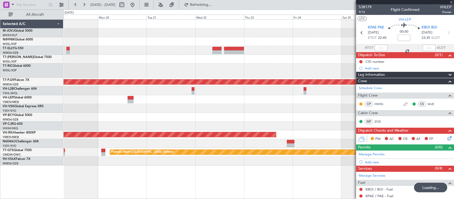
type input "5"
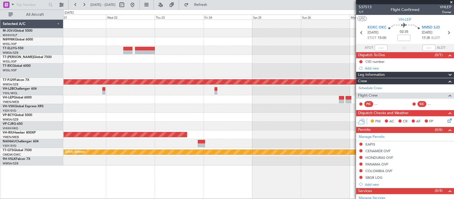
click at [146, 122] on div "Planned Maint [GEOGRAPHIC_DATA] (Sultan [PERSON_NAME] [PERSON_NAME] - Subang) P…" at bounding box center [259, 93] width 390 height 146
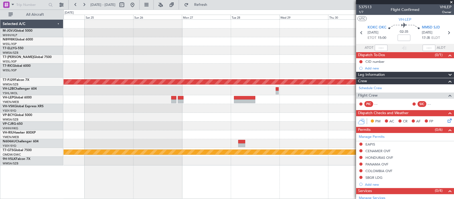
click at [180, 121] on div "Planned Maint [GEOGRAPHIC_DATA] (Sultan [PERSON_NAME] [PERSON_NAME] - Subang) P…" at bounding box center [259, 93] width 390 height 146
click at [347, 109] on div "Planned Maint [GEOGRAPHIC_DATA] (Sultan [PERSON_NAME] [PERSON_NAME] - Subang) P…" at bounding box center [259, 93] width 390 height 146
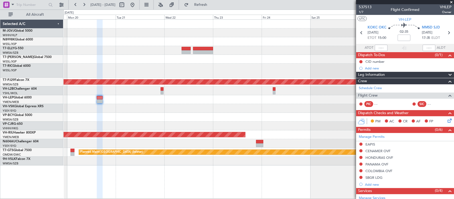
click at [245, 111] on div at bounding box center [259, 108] width 390 height 9
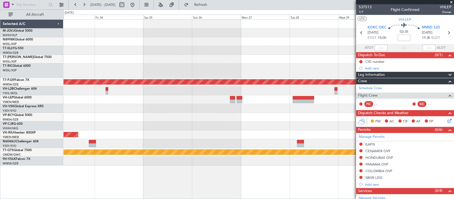
click at [133, 121] on div "Planned Maint [GEOGRAPHIC_DATA] (Sultan [PERSON_NAME] [PERSON_NAME] - Subang) P…" at bounding box center [259, 93] width 390 height 146
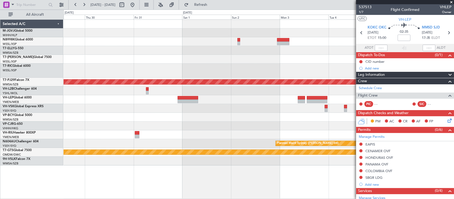
click at [120, 121] on div "Planned Maint [GEOGRAPHIC_DATA] (Sultan [PERSON_NAME] [PERSON_NAME] - Subang) P…" at bounding box center [259, 93] width 390 height 146
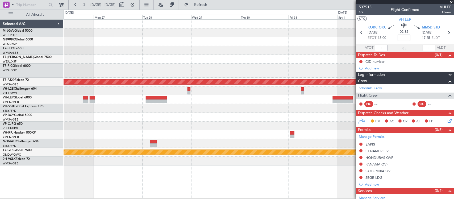
click at [293, 111] on div at bounding box center [259, 108] width 390 height 9
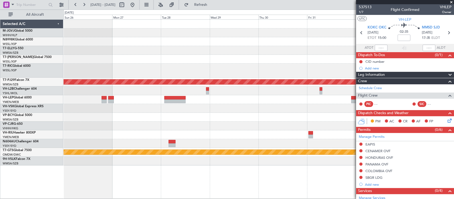
click at [335, 119] on div "Planned Maint [GEOGRAPHIC_DATA] (Sultan [PERSON_NAME] [PERSON_NAME] - Subang) P…" at bounding box center [259, 93] width 390 height 146
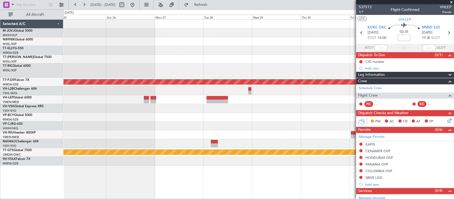
click at [224, 130] on div "Planned Maint [GEOGRAPHIC_DATA] (Sultan [PERSON_NAME] [PERSON_NAME] - Subang) P…" at bounding box center [259, 93] width 390 height 146
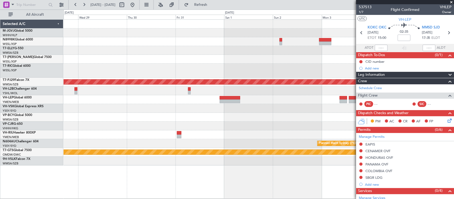
click at [142, 130] on div "Planned Maint [GEOGRAPHIC_DATA] (Sultan [PERSON_NAME] [PERSON_NAME] - Subang) P…" at bounding box center [259, 93] width 390 height 146
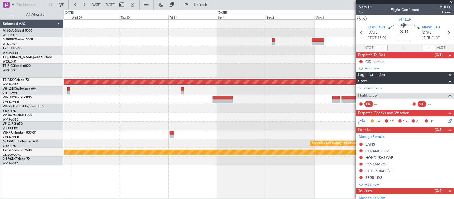
click at [205, 147] on div "Planned Maint Sydney ([PERSON_NAME] Intl)" at bounding box center [259, 143] width 390 height 9
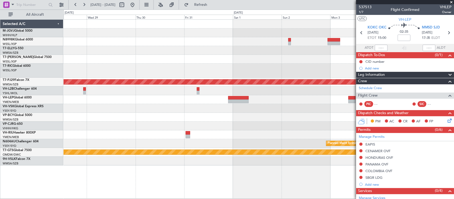
click at [249, 113] on div at bounding box center [259, 117] width 390 height 9
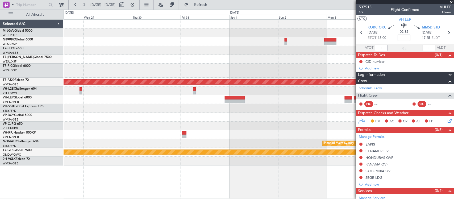
click at [237, 116] on div at bounding box center [259, 117] width 390 height 9
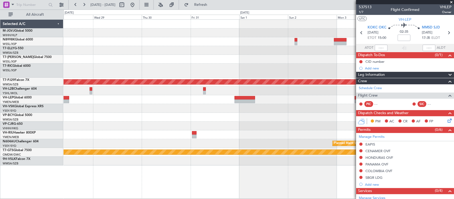
click at [161, 122] on div "Planned Maint [GEOGRAPHIC_DATA] (Sultan [PERSON_NAME] [PERSON_NAME] - Subang) P…" at bounding box center [259, 93] width 390 height 146
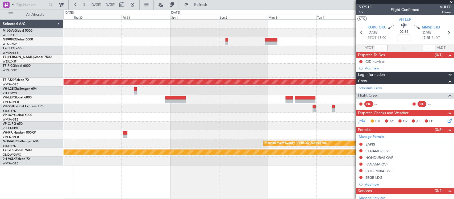
click at [223, 127] on div at bounding box center [259, 126] width 390 height 9
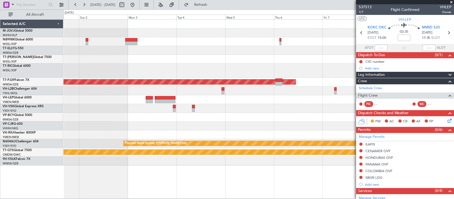
click at [90, 91] on div "Planned Maint [GEOGRAPHIC_DATA] (Sultan [PERSON_NAME] [PERSON_NAME] - Subang) P…" at bounding box center [259, 93] width 390 height 146
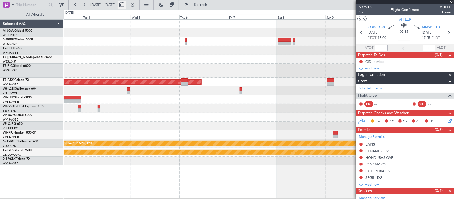
click at [126, 5] on button at bounding box center [122, 5] width 9 height 9
select select "11"
select select "2025"
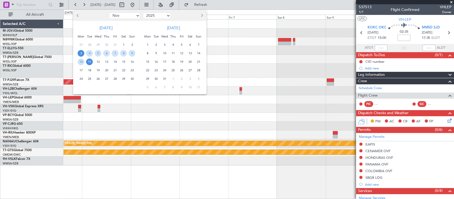
click at [283, 96] on div at bounding box center [227, 99] width 454 height 199
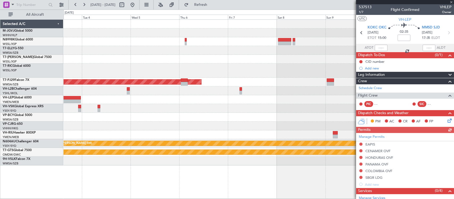
click at [313, 95] on div at bounding box center [259, 99] width 390 height 9
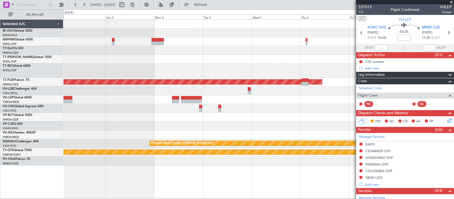
click at [321, 105] on div at bounding box center [259, 108] width 390 height 9
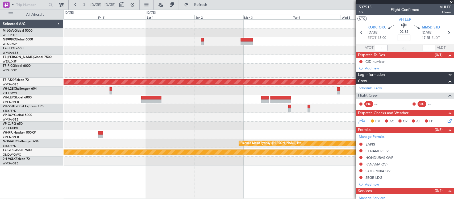
click at [305, 107] on div "Planned Maint [GEOGRAPHIC_DATA] (Sultan [PERSON_NAME] [PERSON_NAME] - Subang) P…" at bounding box center [259, 93] width 390 height 146
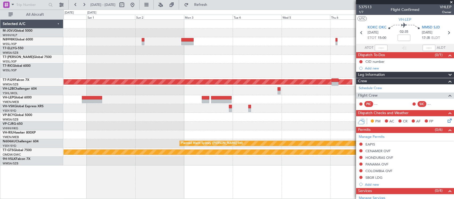
click at [140, 118] on div "Planned Maint [GEOGRAPHIC_DATA] (Sultan [PERSON_NAME] [PERSON_NAME] - Subang) P…" at bounding box center [259, 93] width 390 height 146
click at [306, 107] on div "Planned Maint [GEOGRAPHIC_DATA] (Sultan [PERSON_NAME] [PERSON_NAME] - Subang) P…" at bounding box center [259, 93] width 390 height 146
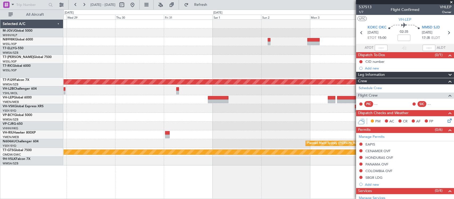
click at [297, 110] on div "Planned Maint [GEOGRAPHIC_DATA] (Sultan [PERSON_NAME] [PERSON_NAME] - Subang) P…" at bounding box center [259, 93] width 390 height 146
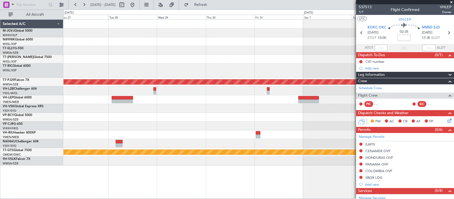
click at [330, 95] on div "Planned Maint [GEOGRAPHIC_DATA] (Sultan [PERSON_NAME] [PERSON_NAME] - Subang) P…" at bounding box center [259, 93] width 390 height 146
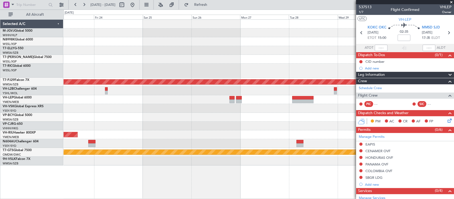
click at [195, 115] on div at bounding box center [259, 117] width 390 height 9
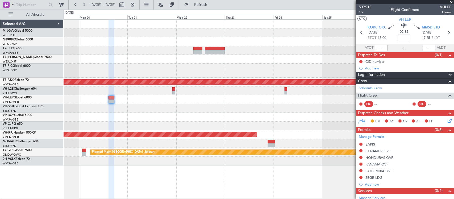
click at [295, 115] on div "Planned Maint [GEOGRAPHIC_DATA] (Sultan [PERSON_NAME] [PERSON_NAME] - Subang) P…" at bounding box center [259, 93] width 390 height 146
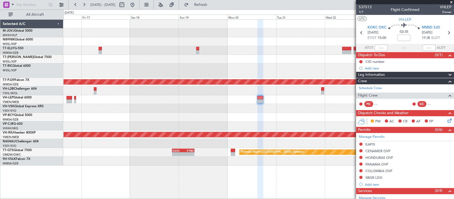
click at [259, 112] on div "Planned Maint [GEOGRAPHIC_DATA] (Sultan [PERSON_NAME] [PERSON_NAME] - Subang) P…" at bounding box center [259, 93] width 390 height 146
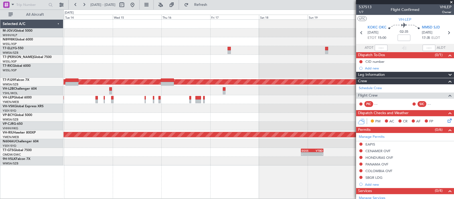
click at [293, 113] on div at bounding box center [259, 117] width 390 height 9
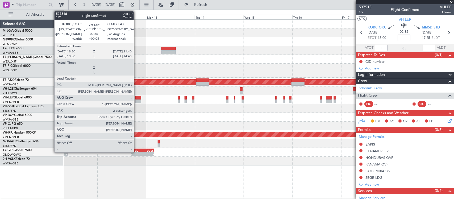
click at [137, 101] on div at bounding box center [138, 102] width 6 height 4
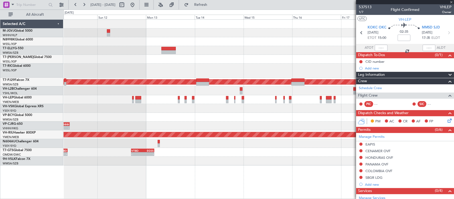
type input "+00:05"
type input "2"
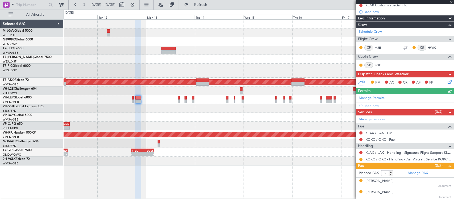
scroll to position [64, 0]
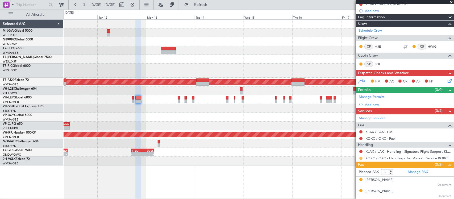
click at [360, 159] on button at bounding box center [361, 158] width 3 height 3
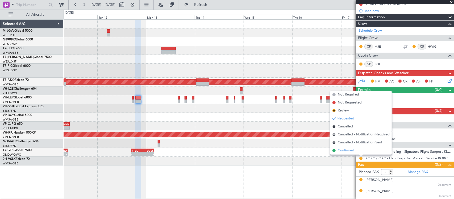
click at [353, 151] on span "Confirmed" at bounding box center [346, 150] width 17 height 5
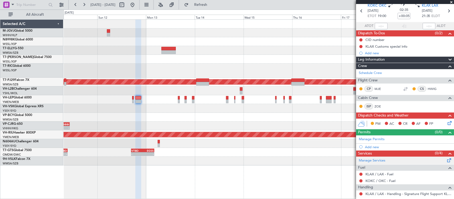
scroll to position [0, 0]
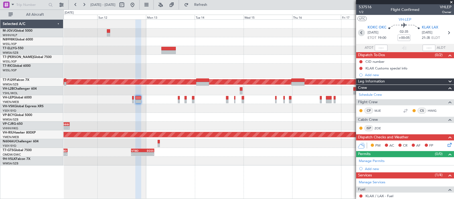
click at [361, 34] on icon at bounding box center [361, 32] width 7 height 7
type input "-00:10"
type input "0"
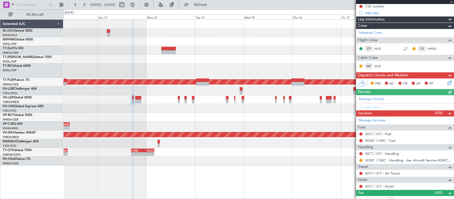
scroll to position [62, 0]
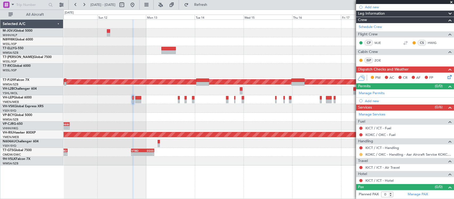
click at [361, 154] on button at bounding box center [361, 154] width 3 height 3
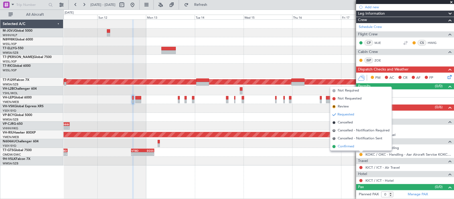
click at [360, 148] on li "Confirmed" at bounding box center [361, 147] width 61 height 8
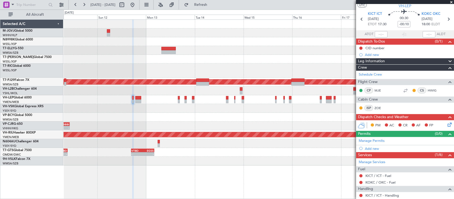
scroll to position [0, 0]
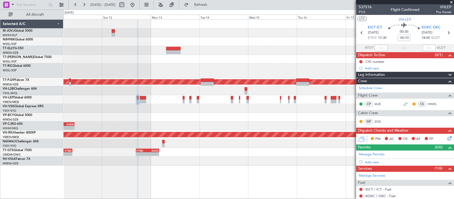
click at [321, 108] on div at bounding box center [259, 108] width 390 height 9
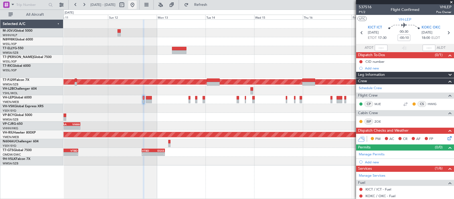
click at [137, 5] on button at bounding box center [132, 5] width 9 height 9
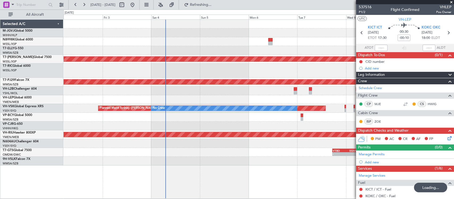
click at [160, 115] on div at bounding box center [259, 117] width 390 height 9
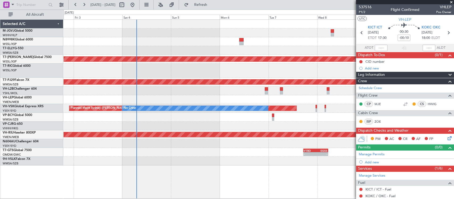
click at [211, 120] on div at bounding box center [259, 117] width 390 height 9
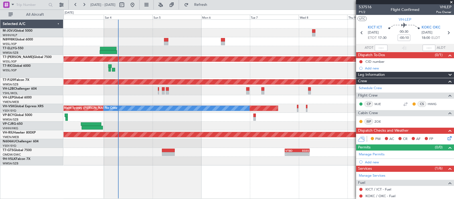
click at [180, 66] on div at bounding box center [259, 71] width 390 height 14
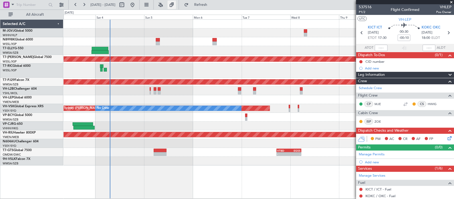
click at [176, 3] on button at bounding box center [172, 5] width 9 height 9
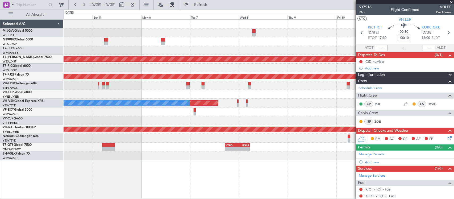
click at [192, 89] on div at bounding box center [259, 85] width 390 height 9
click at [252, 92] on div at bounding box center [259, 94] width 390 height 9
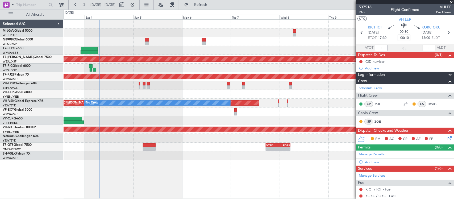
click at [263, 138] on div at bounding box center [259, 138] width 390 height 9
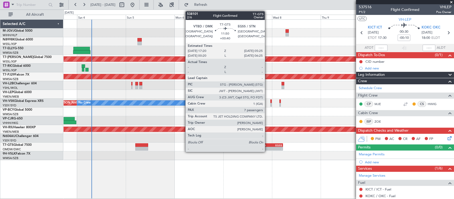
click at [268, 149] on div "-" at bounding box center [265, 148] width 12 height 3
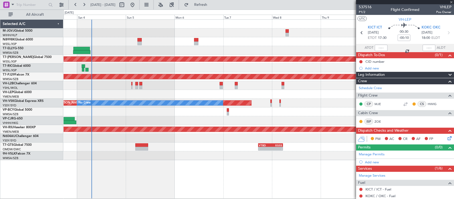
type input "+00:40"
type input "7"
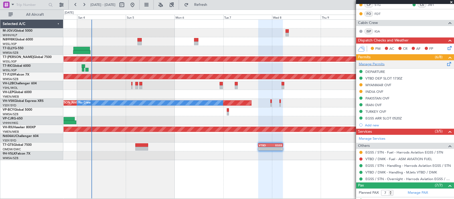
scroll to position [202, 0]
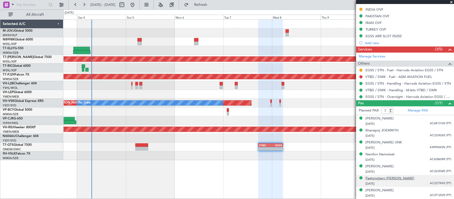
click at [395, 179] on div "Paetongtarn [PERSON_NAME]" at bounding box center [390, 178] width 49 height 5
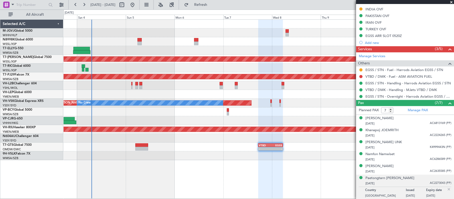
click at [253, 112] on div at bounding box center [259, 112] width 390 height 9
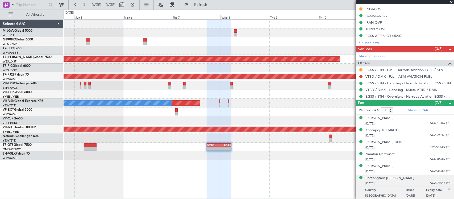
click at [296, 108] on div at bounding box center [259, 112] width 390 height 9
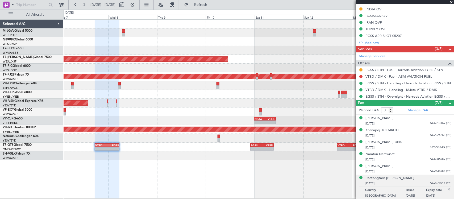
click at [133, 101] on div "Planned Maint [GEOGRAPHIC_DATA] (Seletar) Planned Maint [GEOGRAPHIC_DATA] (Sult…" at bounding box center [259, 90] width 390 height 141
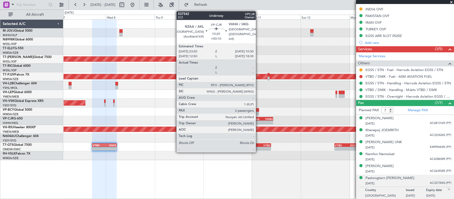
click at [259, 118] on div "NZAA" at bounding box center [257, 118] width 10 height 3
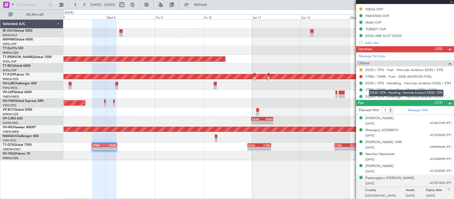
type input "+00:10"
type input "2"
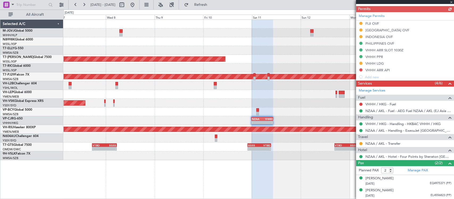
scroll to position [0, 0]
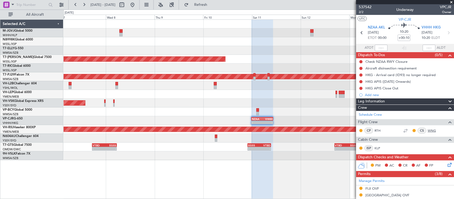
click at [428, 130] on link "WNG" at bounding box center [434, 130] width 12 height 5
click at [380, 148] on link "KLP" at bounding box center [381, 148] width 12 height 5
click at [381, 131] on link "RTH" at bounding box center [381, 130] width 12 height 5
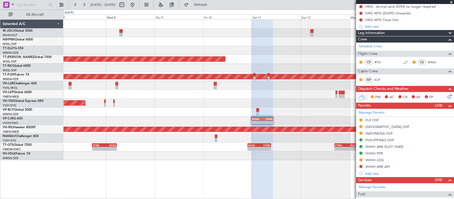
scroll to position [166, 0]
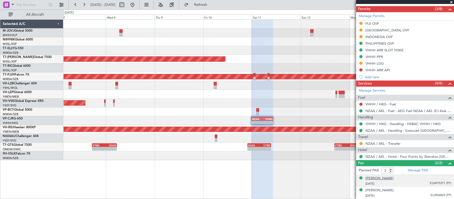
click at [377, 179] on div "[PERSON_NAME]" at bounding box center [380, 178] width 28 height 5
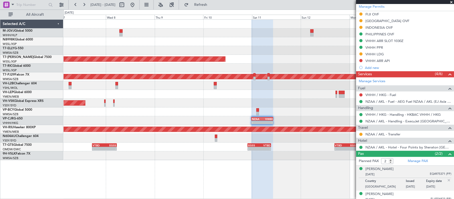
scroll to position [179, 0]
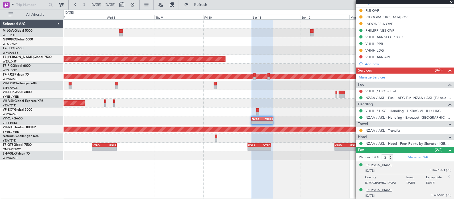
click at [378, 192] on div "[PERSON_NAME]" at bounding box center [380, 190] width 28 height 5
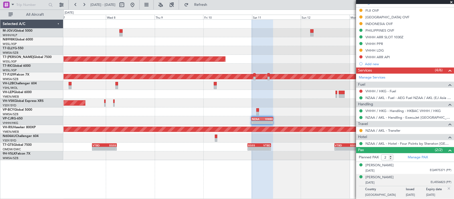
scroll to position [0, 0]
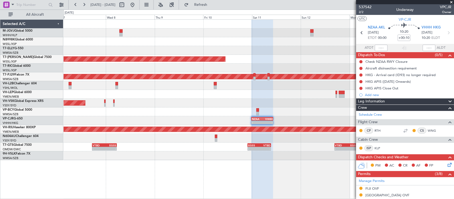
drag, startPoint x: 427, startPoint y: 130, endPoint x: 408, endPoint y: 133, distance: 18.8
click at [428, 130] on link "WNG" at bounding box center [434, 130] width 12 height 5
click at [428, 131] on link "WNG" at bounding box center [434, 130] width 12 height 5
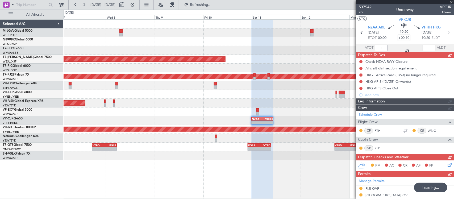
scroll to position [55, 0]
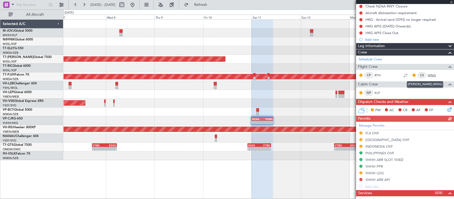
click at [430, 75] on link "WNG" at bounding box center [434, 75] width 12 height 5
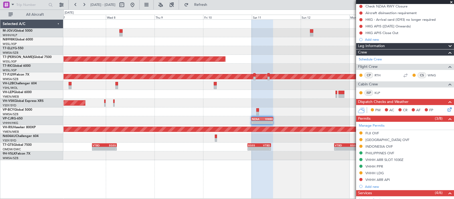
click at [268, 103] on div "Planned Maint [GEOGRAPHIC_DATA] (Seletar) Planned Maint [GEOGRAPHIC_DATA] (Sult…" at bounding box center [259, 90] width 390 height 141
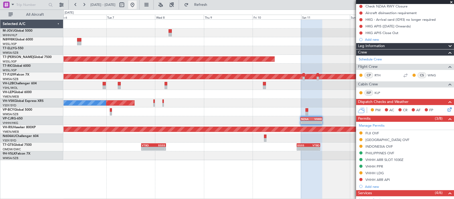
click at [137, 3] on button at bounding box center [132, 5] width 9 height 9
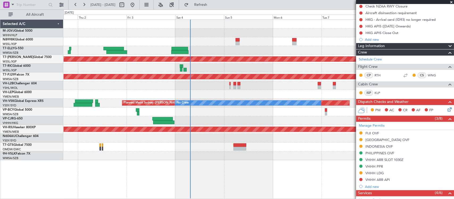
click at [161, 113] on div "Planned Maint [GEOGRAPHIC_DATA] (Seletar) Planned Maint [GEOGRAPHIC_DATA] (Sult…" at bounding box center [259, 90] width 390 height 141
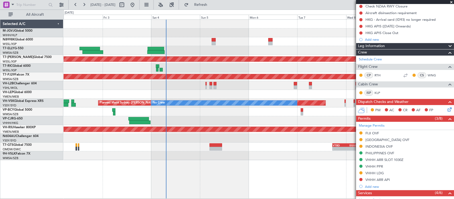
click at [209, 115] on div at bounding box center [259, 112] width 390 height 9
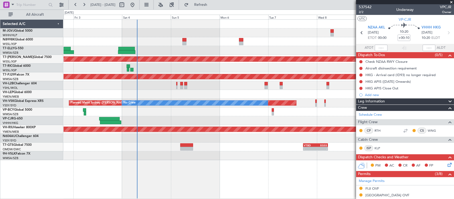
scroll to position [55, 0]
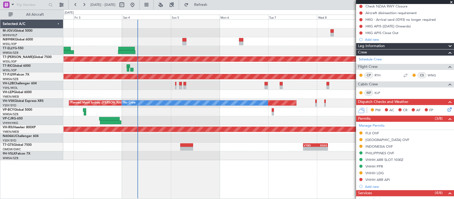
click at [220, 55] on div at bounding box center [259, 50] width 390 height 9
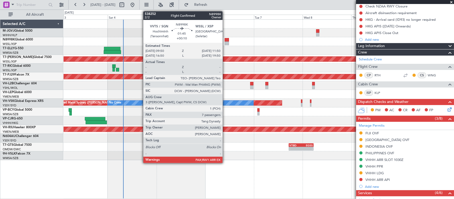
click at [225, 43] on div at bounding box center [227, 44] width 4 height 4
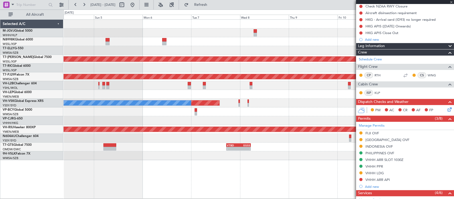
click at [193, 63] on div "Planned Maint Singapore (Seletar) Planned Maint Kuala Lumpur (Sultan Abdul Aziz…" at bounding box center [259, 90] width 390 height 141
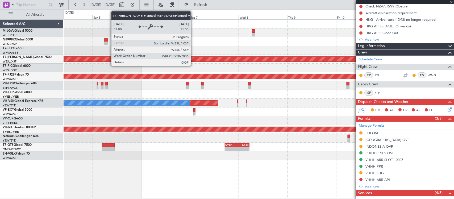
type input "7"
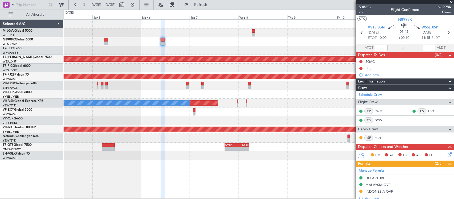
scroll to position [111, 0]
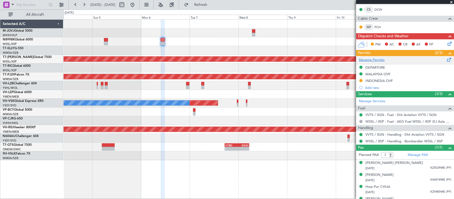
click at [372, 60] on link "Manage Permits" at bounding box center [372, 59] width 26 height 5
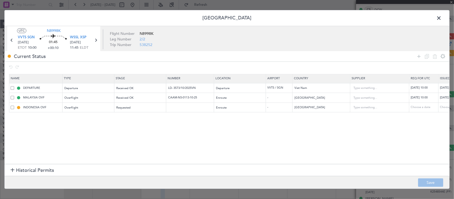
click at [195, 110] on td at bounding box center [190, 108] width 48 height 10
click at [194, 109] on input "text" at bounding box center [191, 107] width 46 height 5
paste input "SJ15506"
type input "SJ15506"
click at [444, 105] on td "Choose a date" at bounding box center [453, 108] width 29 height 10
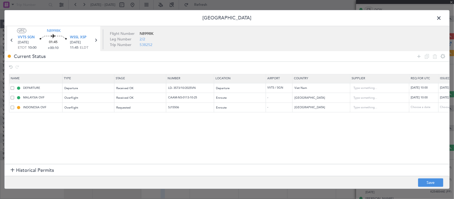
click at [446, 106] on div "Choose a date" at bounding box center [454, 107] width 28 height 5
select select "10"
select select "2025"
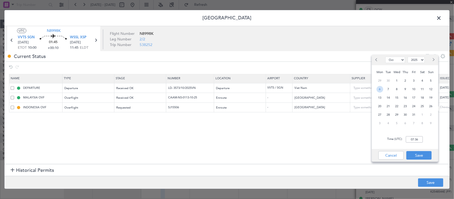
click at [378, 91] on span "6" at bounding box center [380, 89] width 7 height 7
click at [421, 142] on input "00:00" at bounding box center [414, 139] width 17 height 6
type input "10:00"
click at [422, 151] on button "Save" at bounding box center [419, 155] width 25 height 9
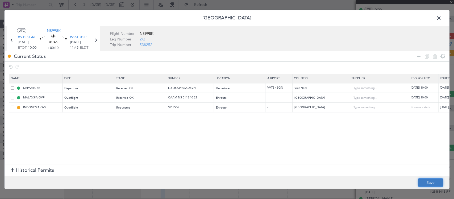
click at [427, 179] on button "Save" at bounding box center [430, 183] width 25 height 9
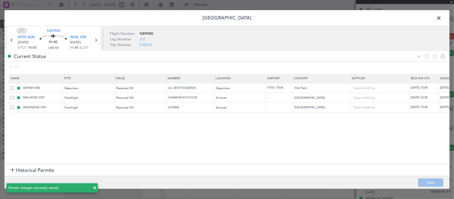
click at [442, 19] on span at bounding box center [442, 19] width 0 height 11
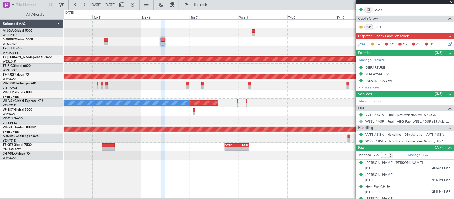
click at [301, 73] on div "Planned Maint Singapore (Seletar) Planned Maint Kuala Lumpur (Sultan Abdul Aziz…" at bounding box center [259, 90] width 390 height 141
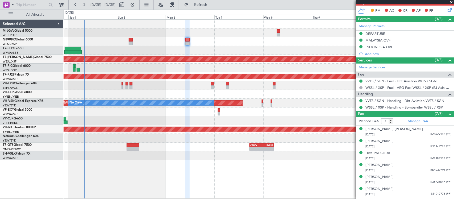
scroll to position [156, 0]
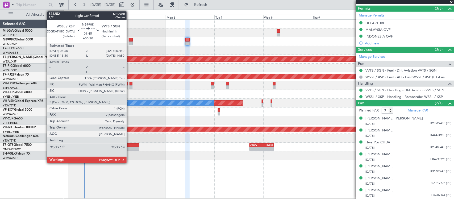
click at [129, 42] on div at bounding box center [131, 44] width 4 height 4
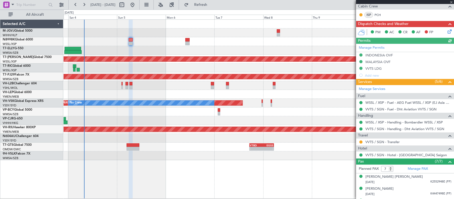
scroll to position [182, 0]
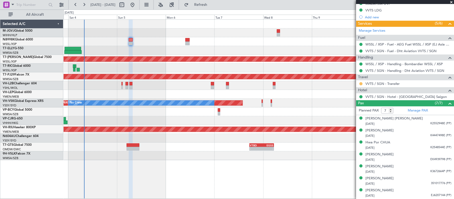
click at [360, 82] on button at bounding box center [361, 83] width 3 height 3
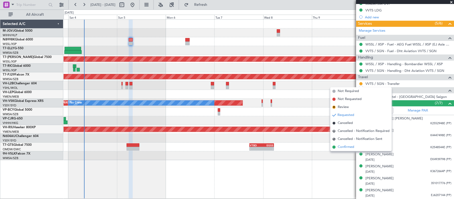
click at [347, 149] on span "Confirmed" at bounding box center [346, 147] width 17 height 5
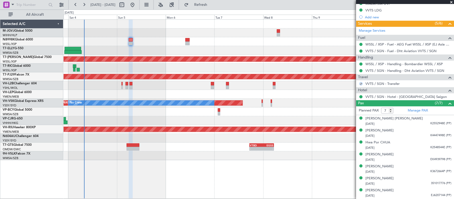
scroll to position [0, 0]
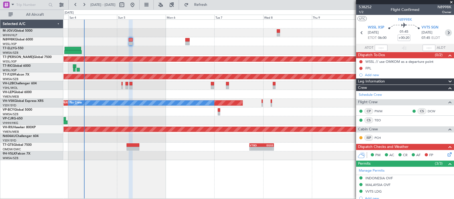
click at [446, 31] on icon at bounding box center [448, 32] width 7 height 7
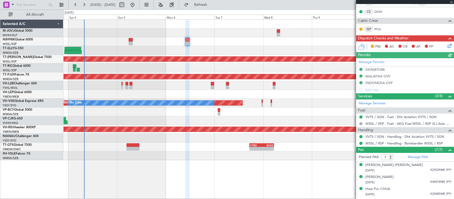
scroll to position [100, 0]
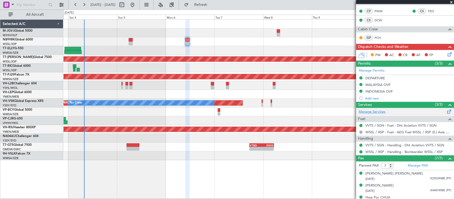
click at [374, 110] on link "Manage Services" at bounding box center [372, 111] width 27 height 5
click at [376, 131] on link "WSSL / XSP - Fuel - AEG Fuel WSSL / XSP (EJ Asia Only)" at bounding box center [409, 132] width 86 height 5
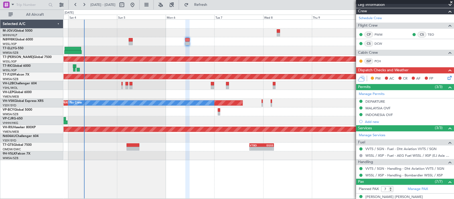
scroll to position [111, 0]
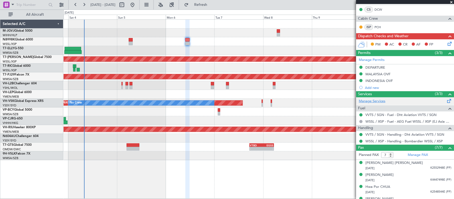
click at [377, 103] on link "Manage Services" at bounding box center [372, 101] width 27 height 5
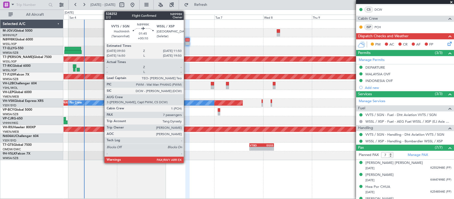
click at [187, 41] on div at bounding box center [187, 40] width 4 height 4
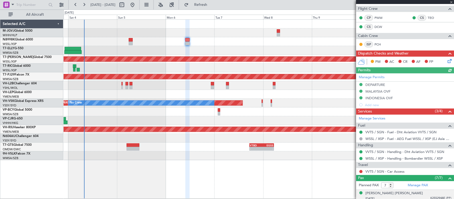
scroll to position [166, 0]
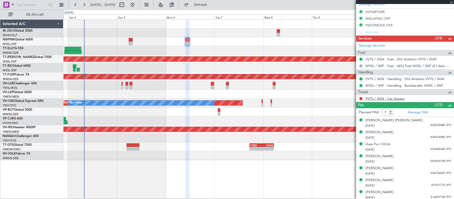
click at [388, 101] on link "VVTS / SGN - Car Access" at bounding box center [385, 98] width 39 height 5
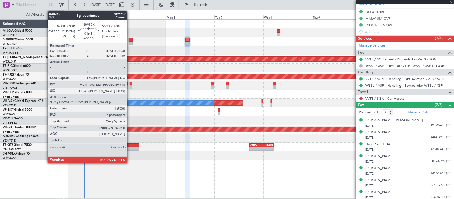
click at [130, 41] on div at bounding box center [131, 40] width 4 height 4
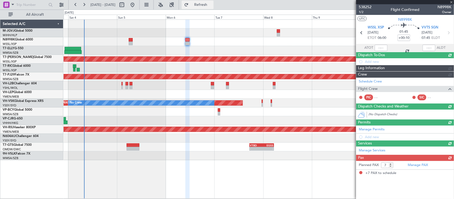
type input "+00:20"
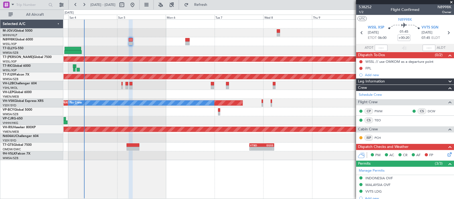
scroll to position [182, 0]
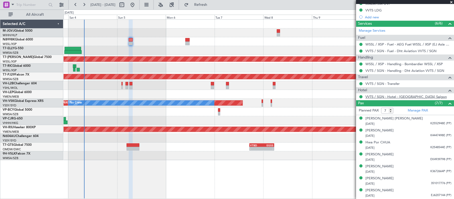
click at [378, 98] on link "VVTS / SGN - Hotel - Le Méridien Saigon" at bounding box center [406, 96] width 81 height 5
